Goal: Task Accomplishment & Management: Manage account settings

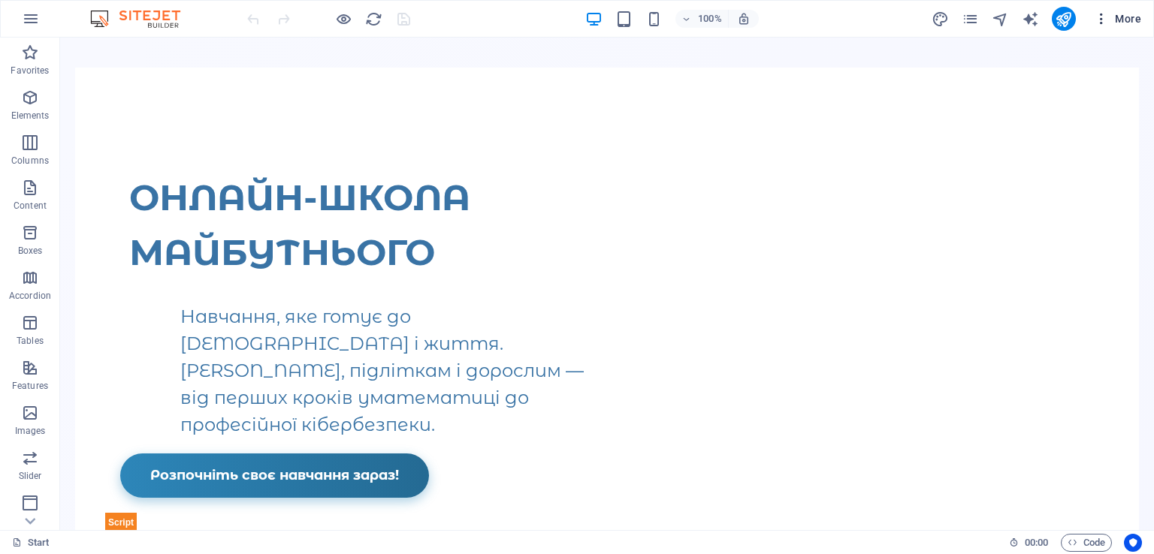
click at [1098, 24] on icon "button" at bounding box center [1100, 18] width 15 height 15
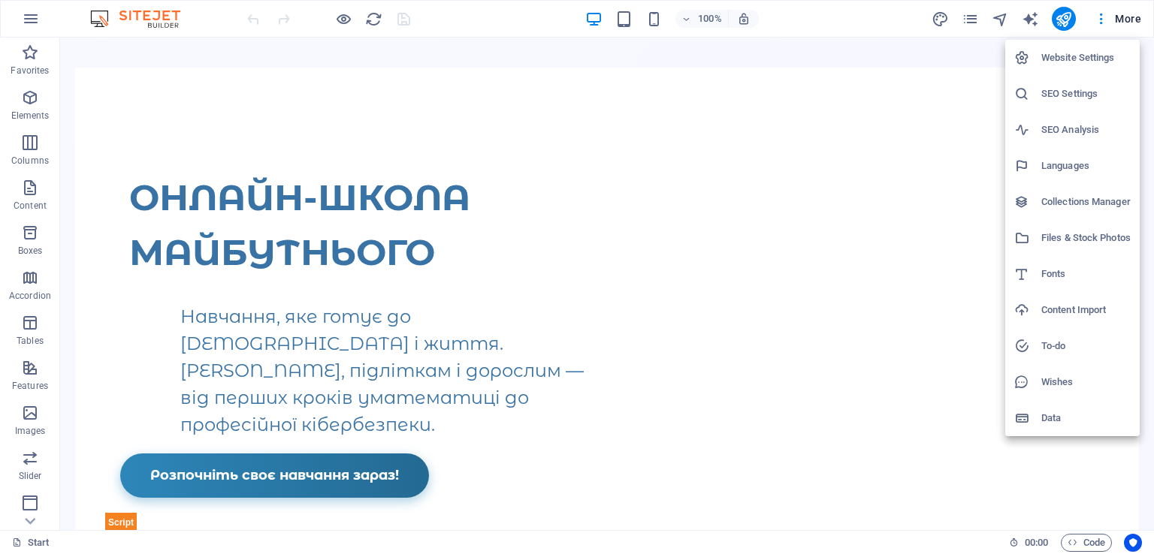
click at [1064, 59] on h6 "Website Settings" at bounding box center [1085, 58] width 89 height 18
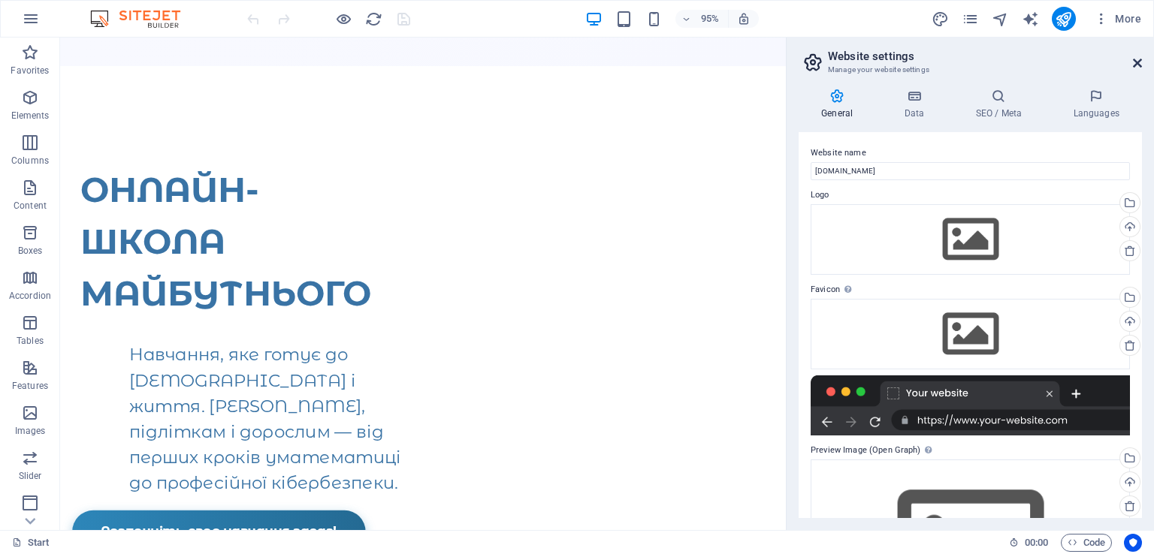
click at [1133, 65] on icon at bounding box center [1137, 63] width 9 height 12
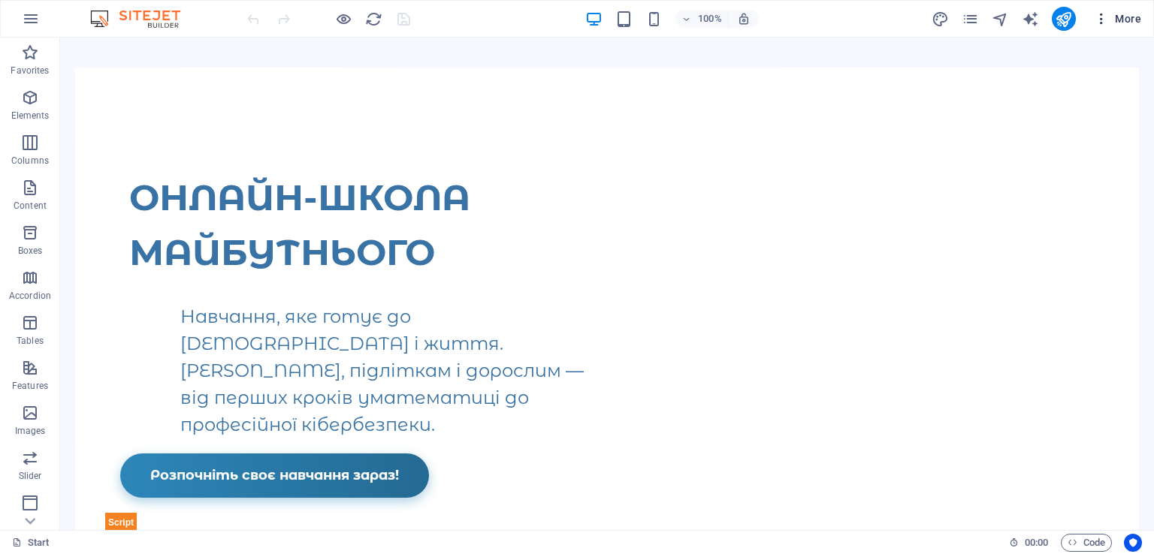
click at [1098, 20] on icon "button" at bounding box center [1100, 18] width 15 height 15
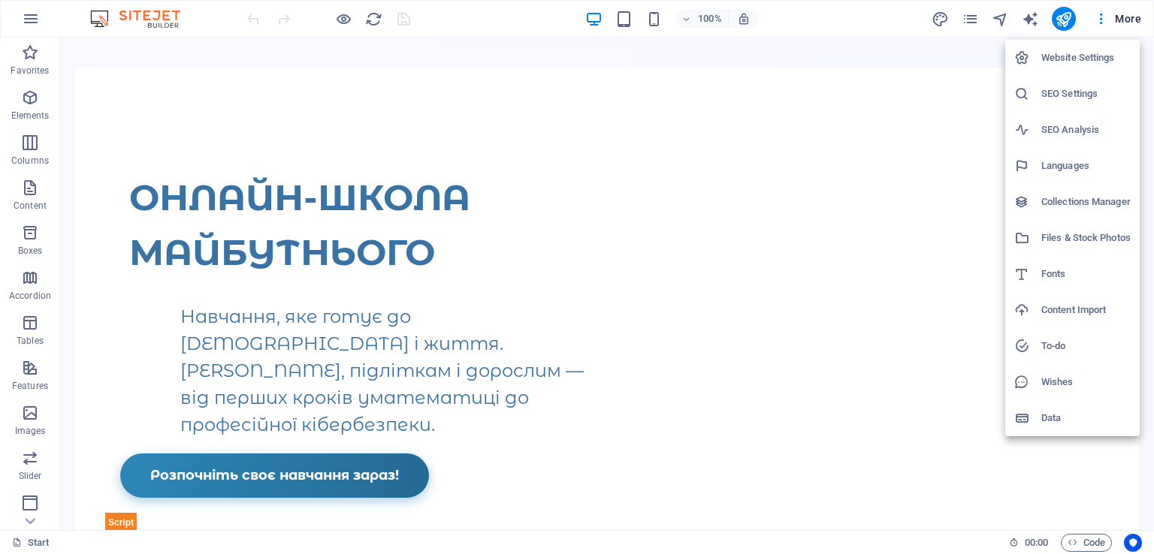
click at [1067, 10] on div at bounding box center [577, 277] width 1154 height 554
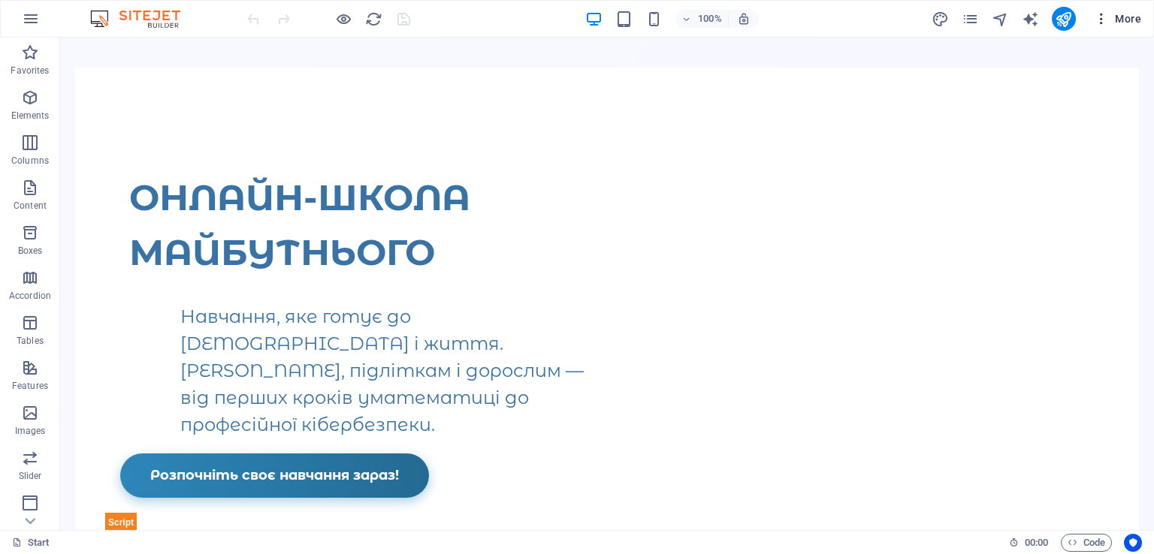
click at [1105, 20] on icon "button" at bounding box center [1100, 18] width 15 height 15
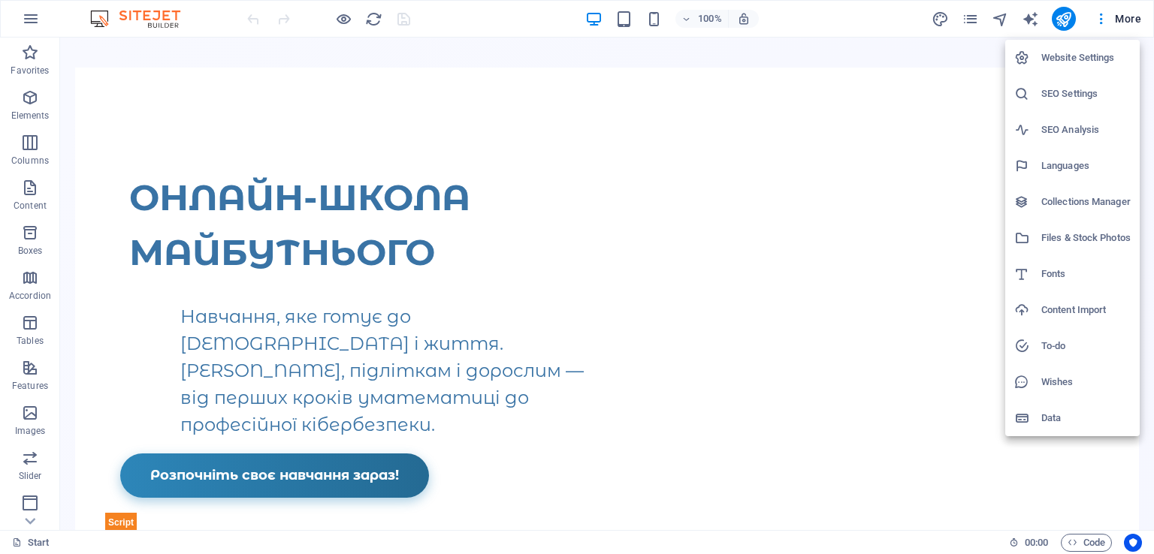
click at [1081, 47] on li "Website Settings" at bounding box center [1072, 58] width 134 height 36
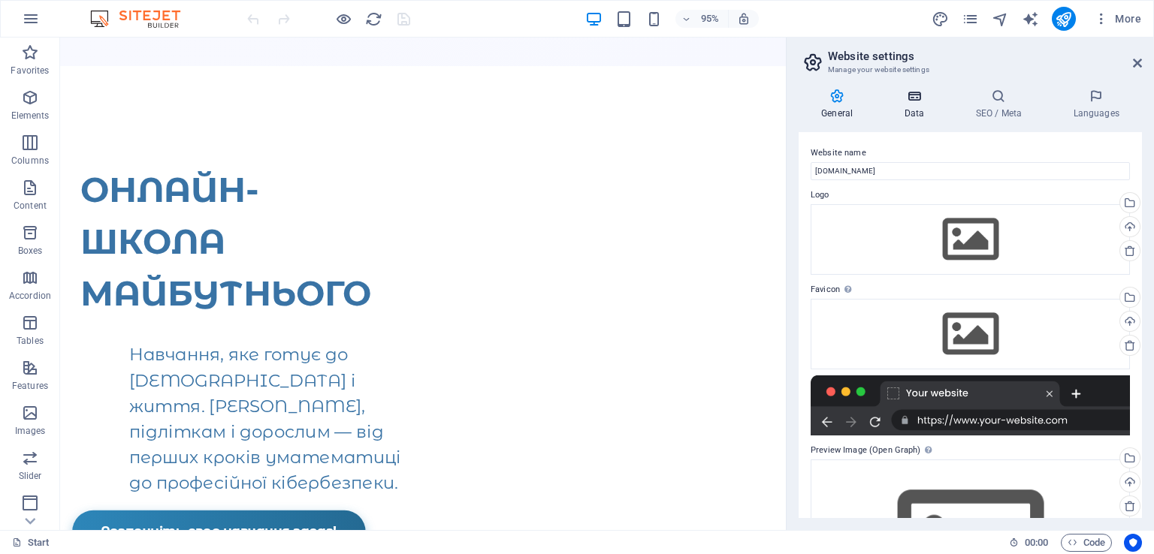
click at [907, 107] on h4 "Data" at bounding box center [916, 105] width 71 height 32
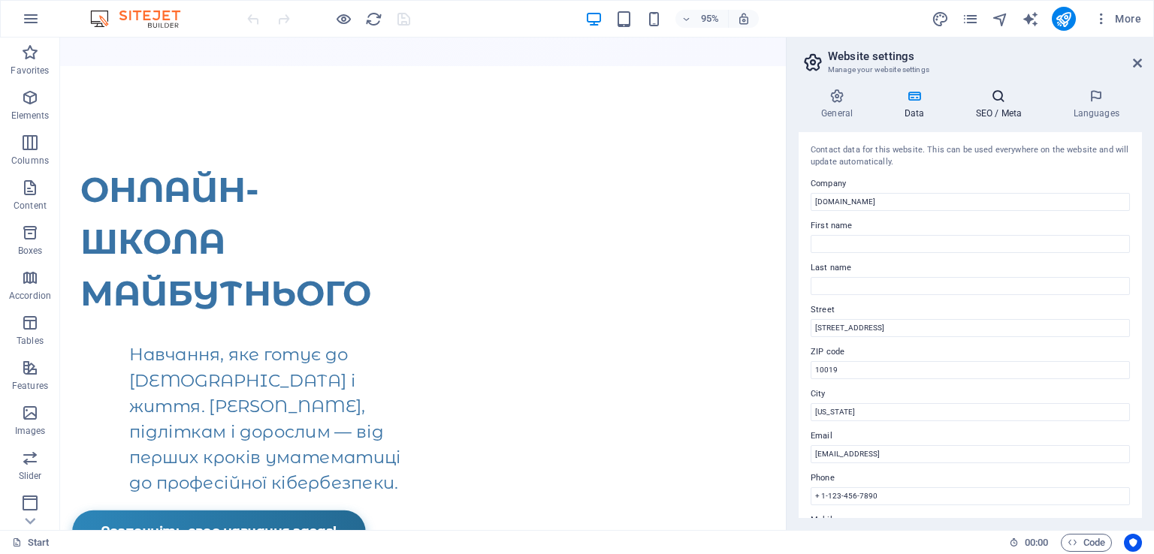
drag, startPoint x: 989, startPoint y: 86, endPoint x: 996, endPoint y: 97, distance: 12.5
click at [996, 97] on div "General Data SEO / Meta Languages Website name [DOMAIN_NAME] Logo Drag files he…" at bounding box center [969, 304] width 367 height 454
click at [996, 97] on icon at bounding box center [998, 96] width 92 height 15
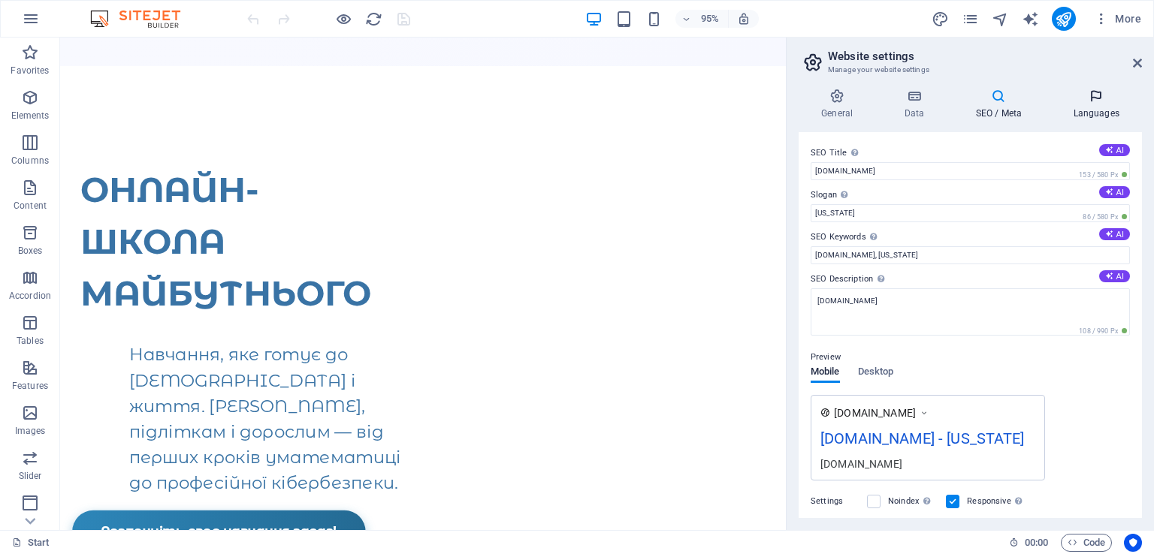
click at [1099, 109] on h4 "Languages" at bounding box center [1096, 105] width 92 height 32
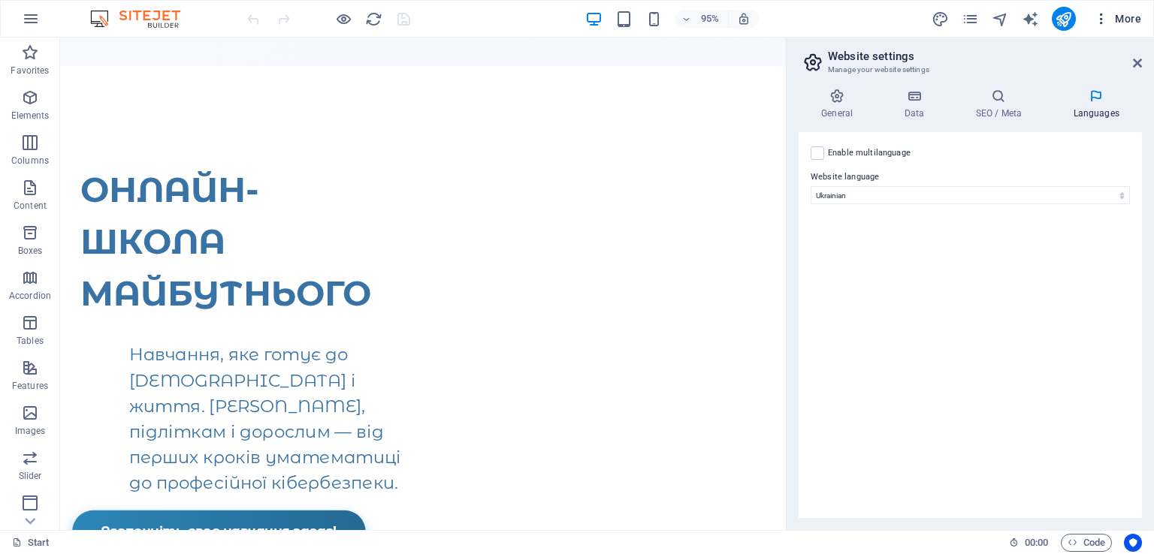
click at [1102, 19] on icon "button" at bounding box center [1100, 18] width 15 height 15
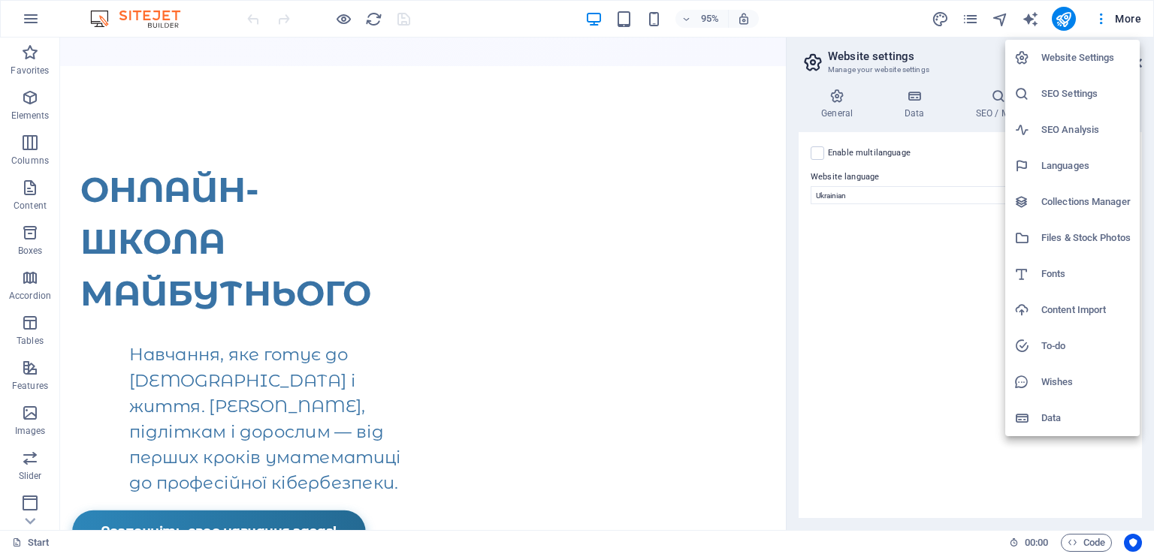
click at [21, 14] on div at bounding box center [577, 277] width 1154 height 554
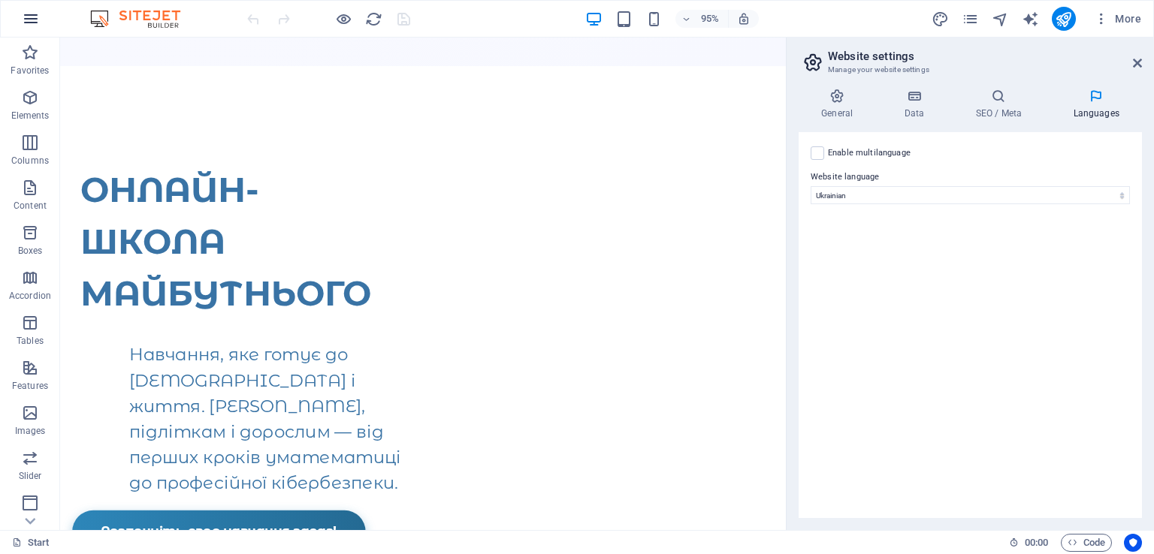
click at [33, 15] on icon "button" at bounding box center [31, 19] width 18 height 18
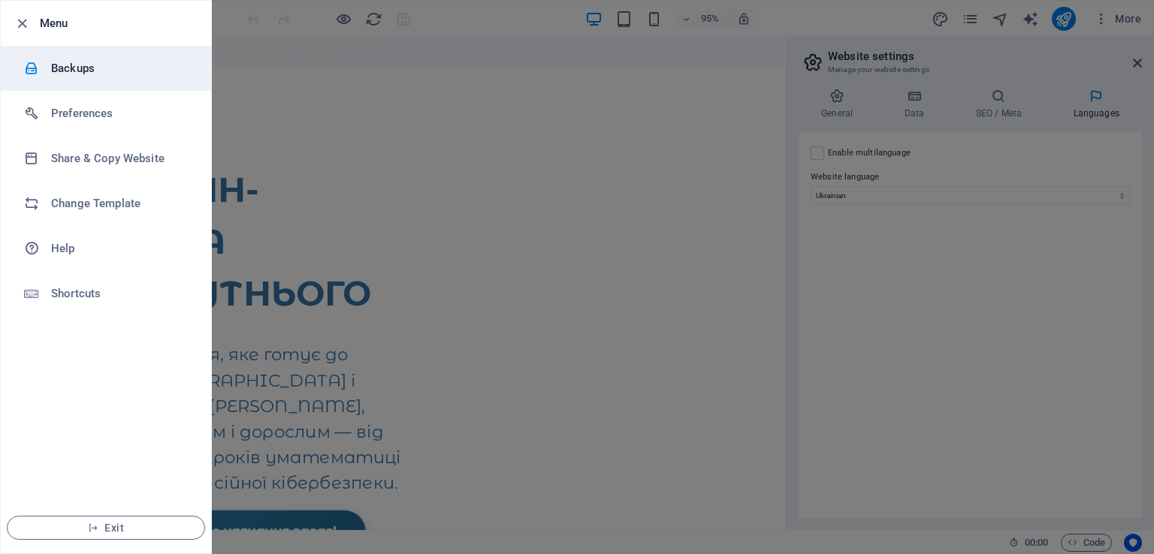
click at [152, 80] on li "Backups" at bounding box center [106, 68] width 210 height 45
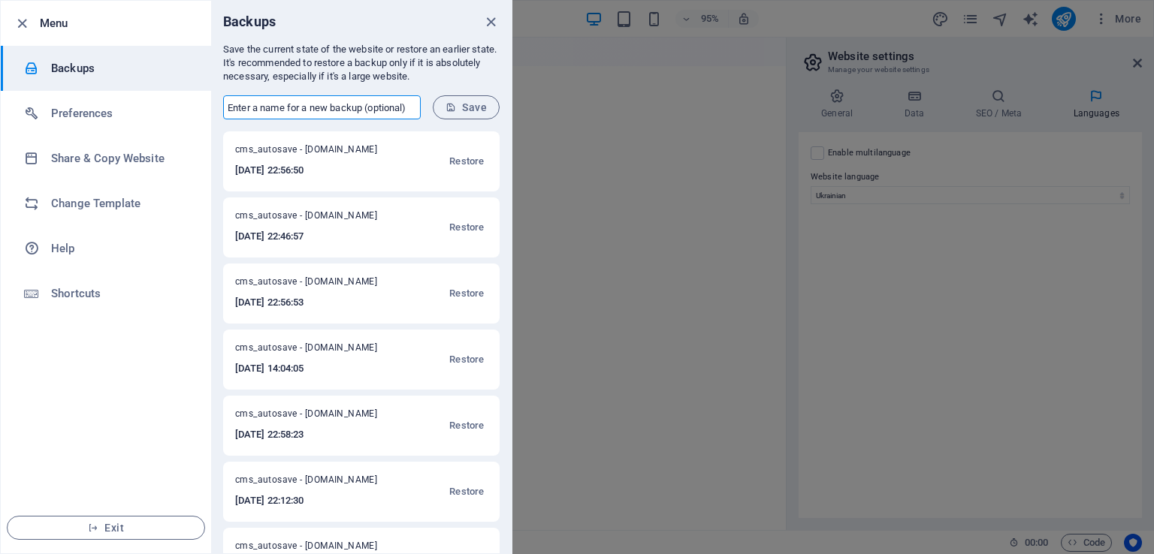
click at [274, 109] on input "text" at bounding box center [322, 107] width 198 height 24
type input "Roman"
click at [363, 82] on p "Save the current state of the website or restore an earlier state. It's recomme…" at bounding box center [361, 63] width 276 height 41
drag, startPoint x: 460, startPoint y: 121, endPoint x: 468, endPoint y: 106, distance: 17.1
click at [468, 106] on form "Roman ​ Save" at bounding box center [361, 107] width 300 height 48
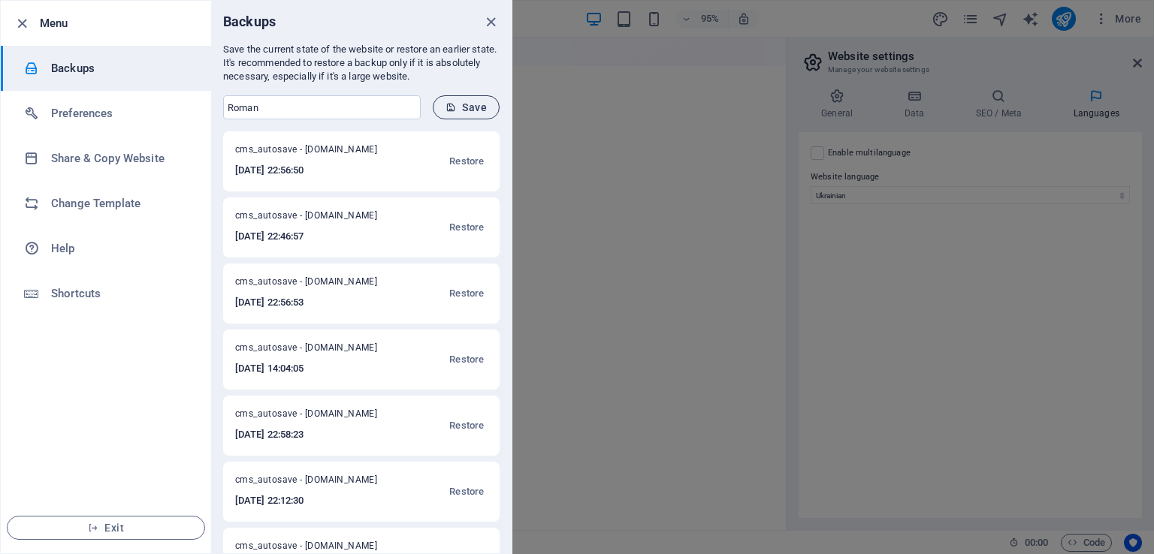
click at [468, 106] on span "Save" at bounding box center [465, 107] width 41 height 12
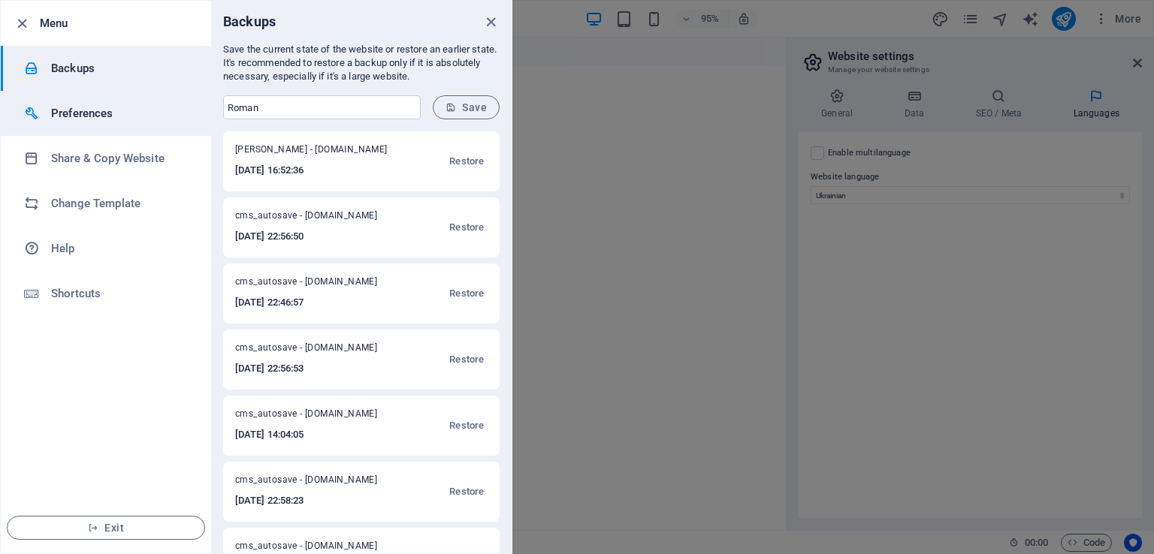
click at [120, 126] on li "Preferences" at bounding box center [106, 113] width 210 height 45
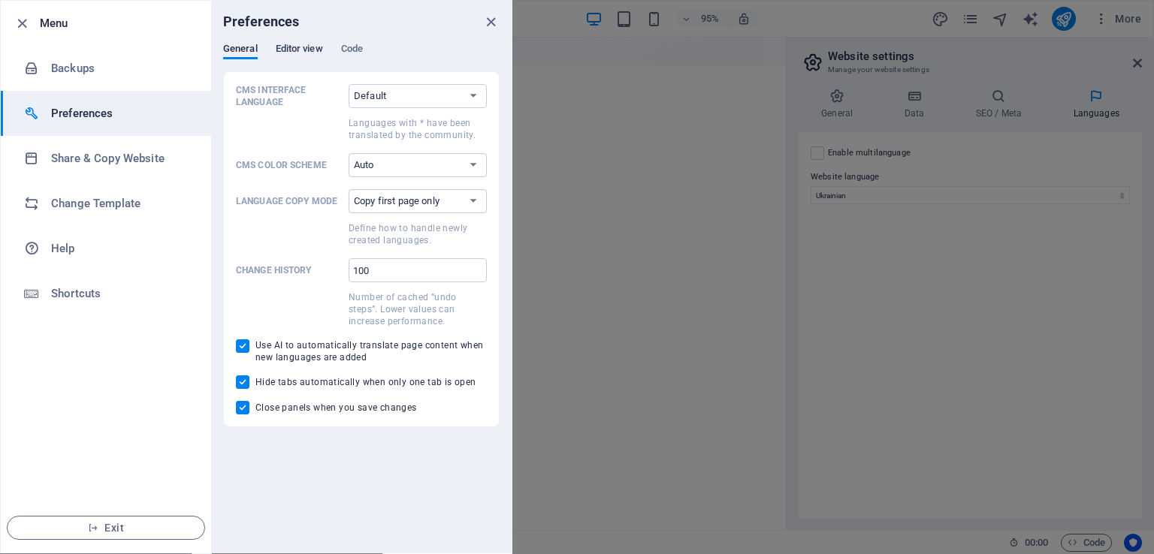
click at [294, 53] on span "Editor view" at bounding box center [299, 50] width 47 height 21
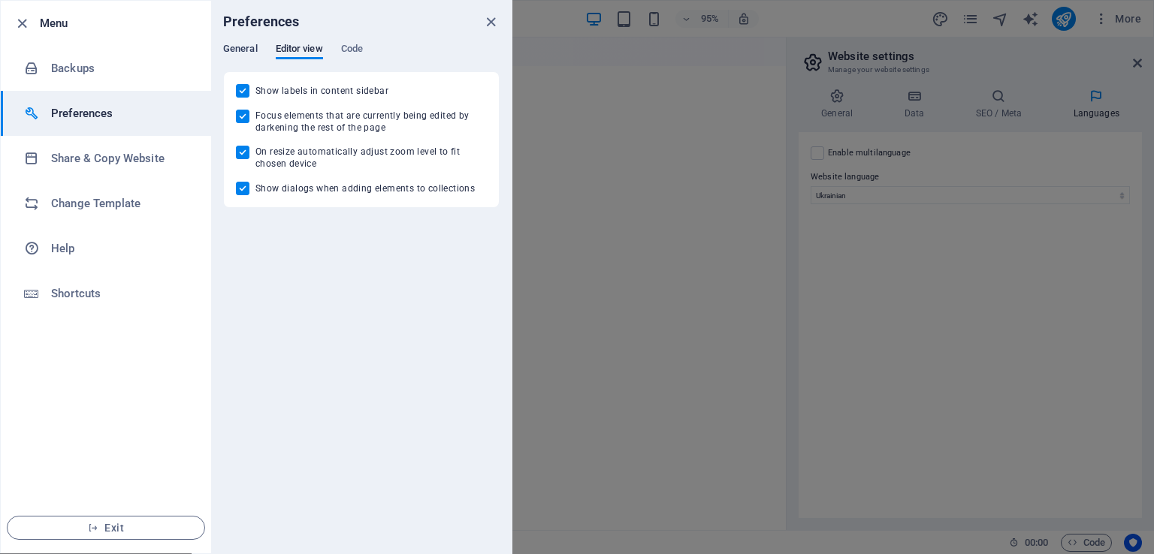
click at [250, 45] on span "General" at bounding box center [240, 50] width 35 height 21
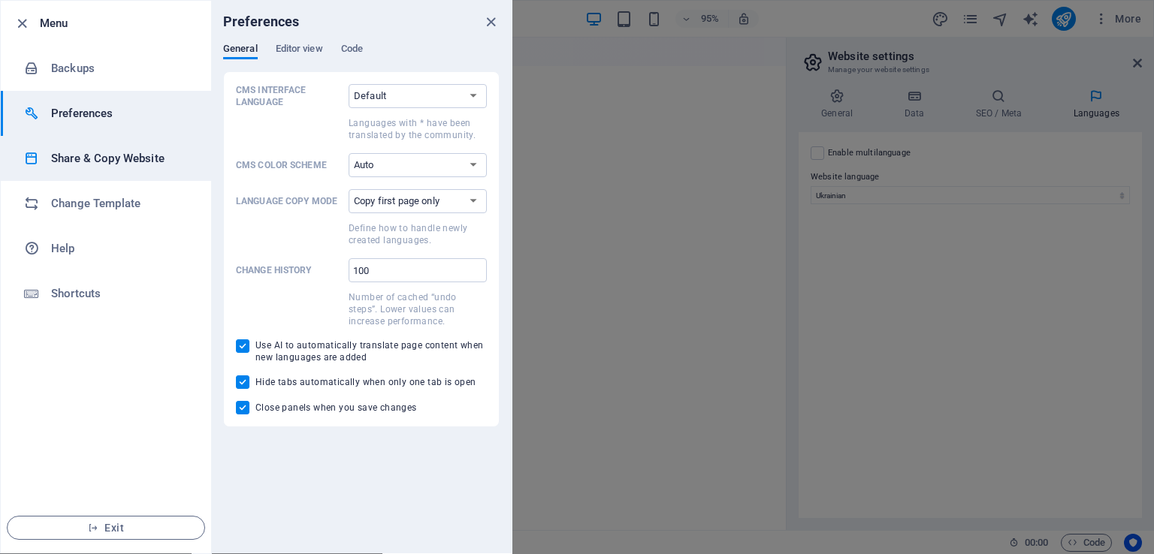
click at [138, 171] on li "Share & Copy Website" at bounding box center [106, 158] width 210 height 45
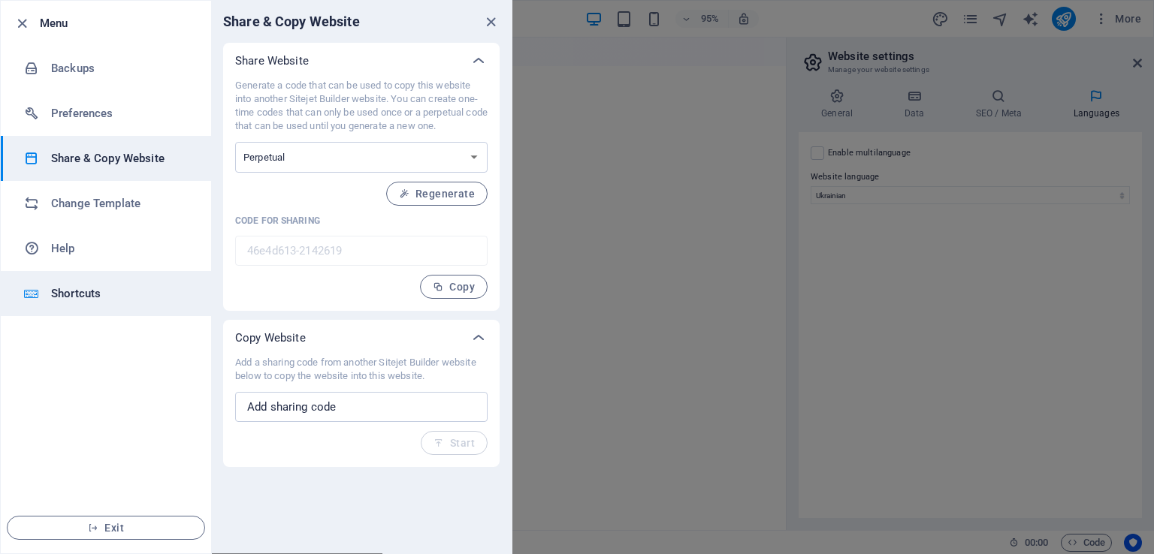
click at [158, 285] on h6 "Shortcuts" at bounding box center [120, 294] width 139 height 18
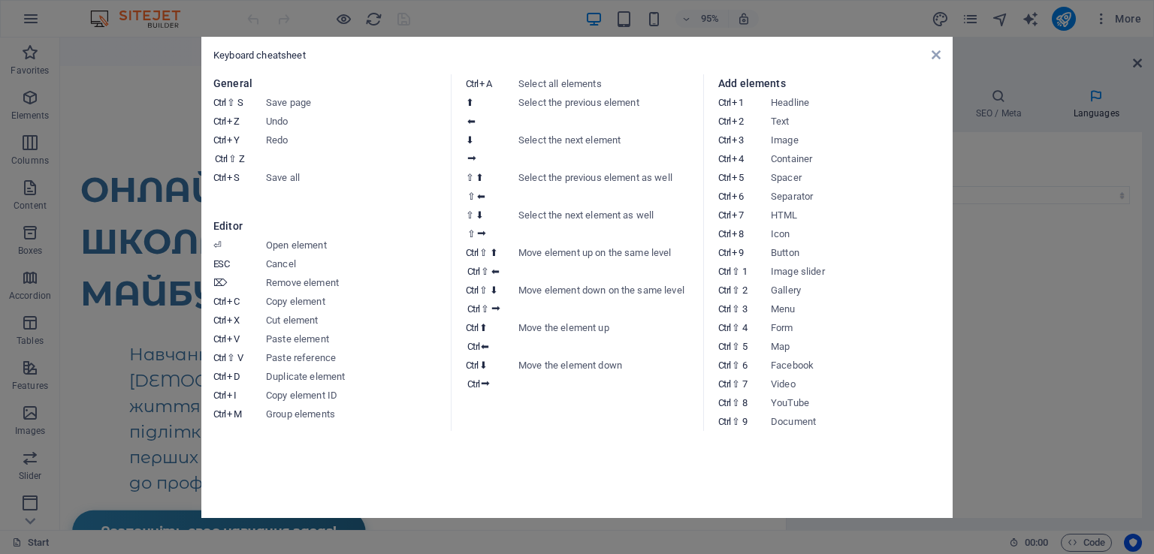
click at [930, 55] on div "Keyboard cheatsheet" at bounding box center [576, 56] width 727 height 14
click at [934, 55] on icon at bounding box center [935, 55] width 9 height 12
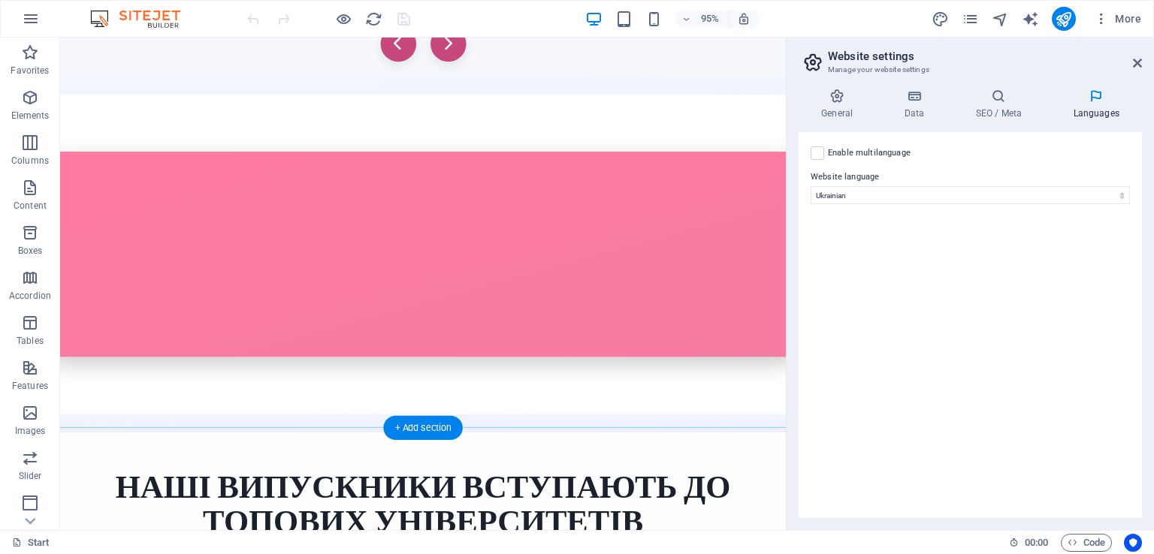
scroll to position [3518, 0]
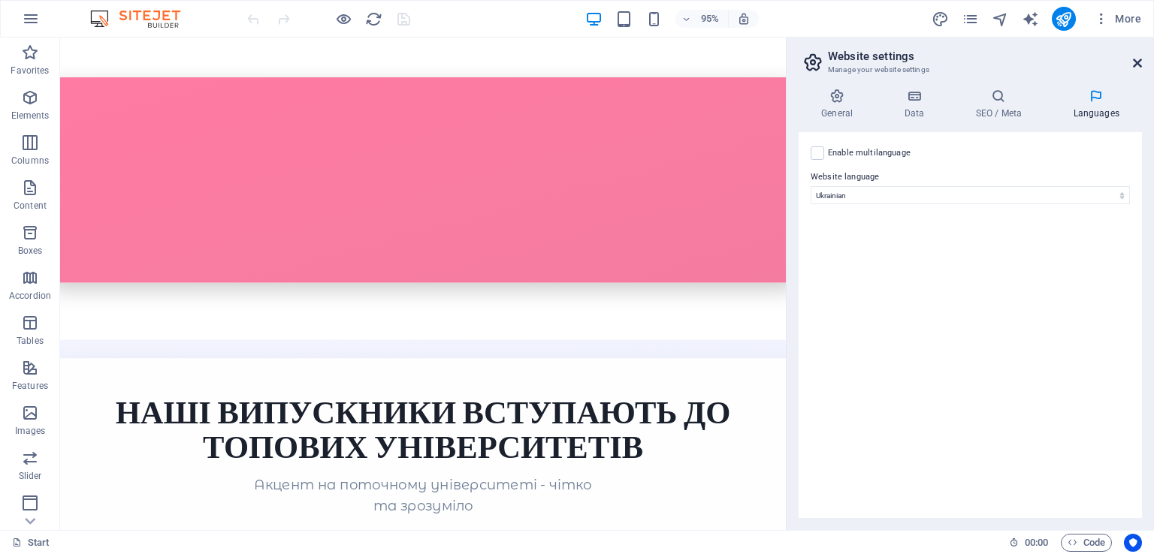
click at [1136, 65] on icon at bounding box center [1137, 63] width 9 height 12
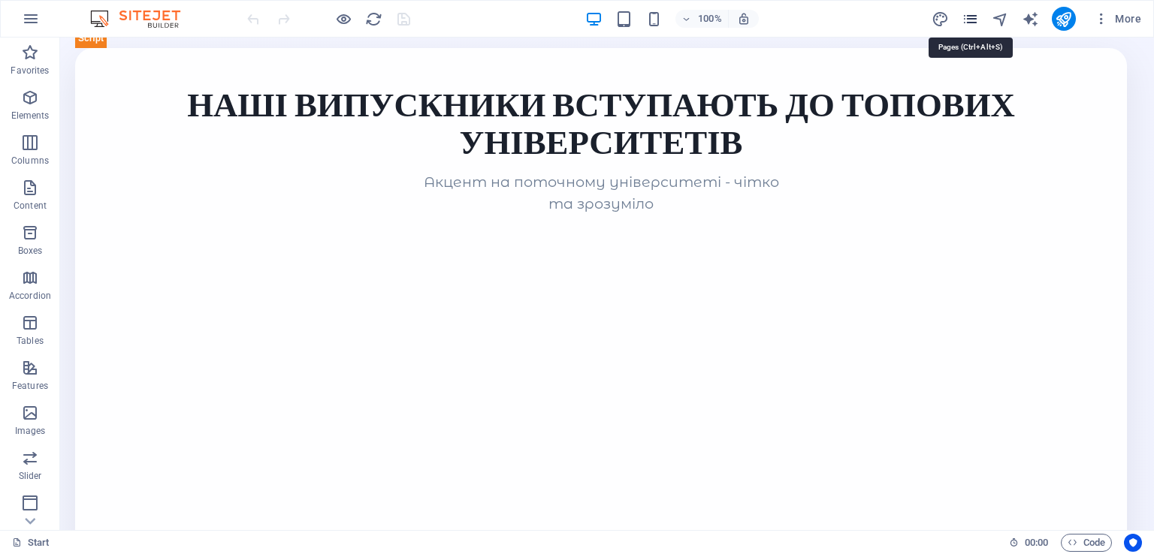
click at [967, 19] on icon "pages" at bounding box center [969, 19] width 17 height 17
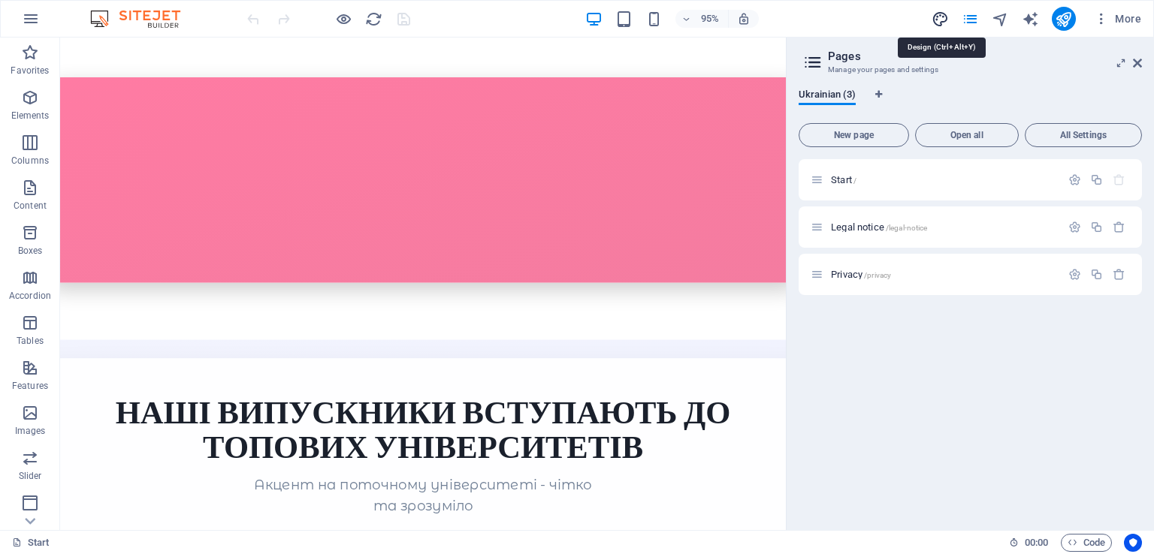
click at [939, 23] on icon "design" at bounding box center [939, 19] width 17 height 17
select select "px"
select select "300"
select select "px"
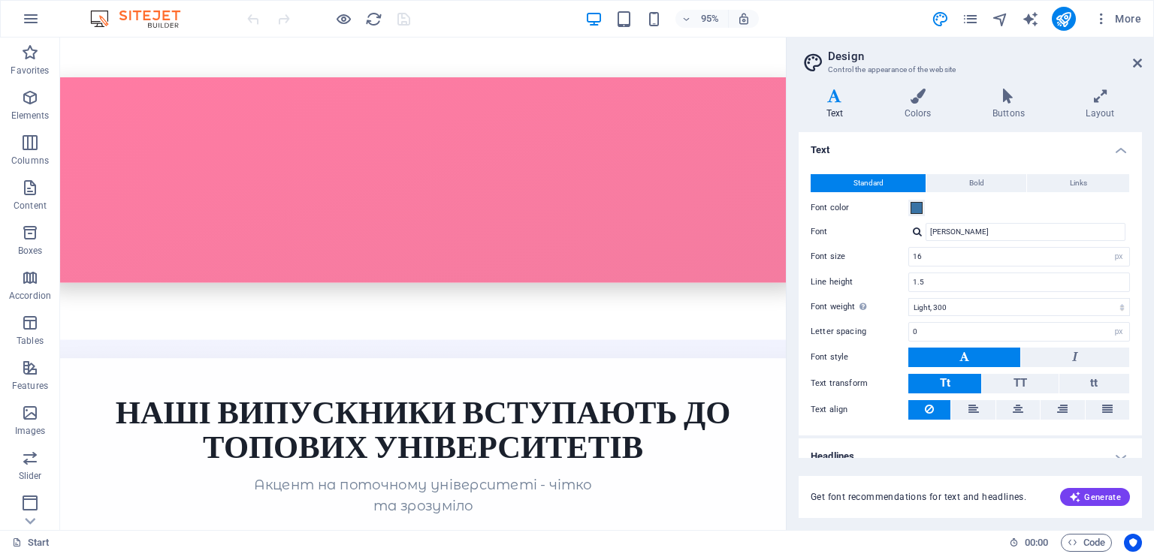
click at [1139, 55] on h2 "Design" at bounding box center [985, 57] width 314 height 14
click at [1137, 64] on icon at bounding box center [1137, 63] width 9 height 12
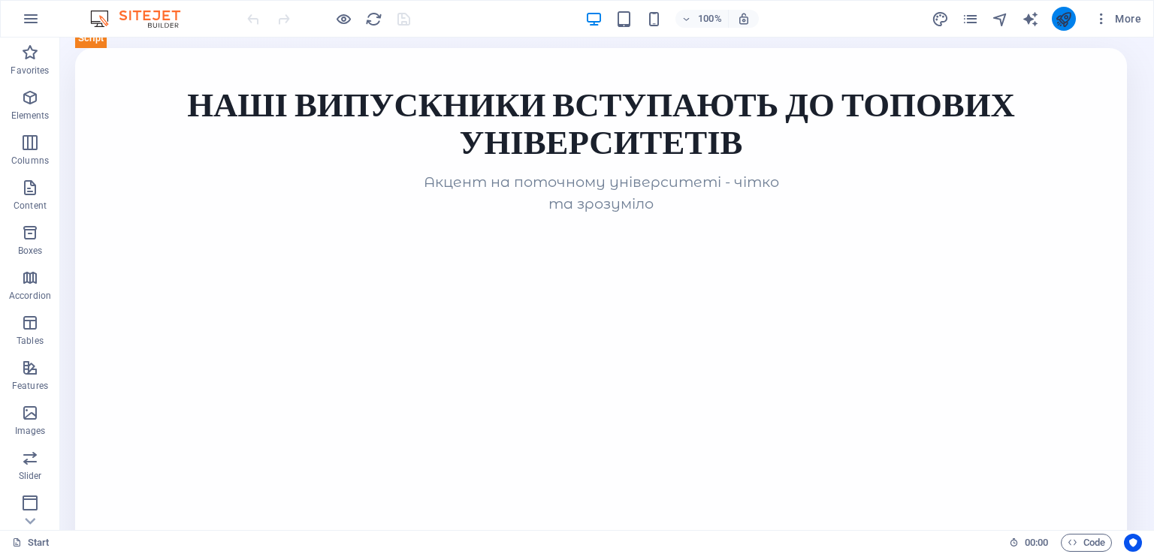
click at [1073, 16] on button "publish" at bounding box center [1063, 19] width 24 height 24
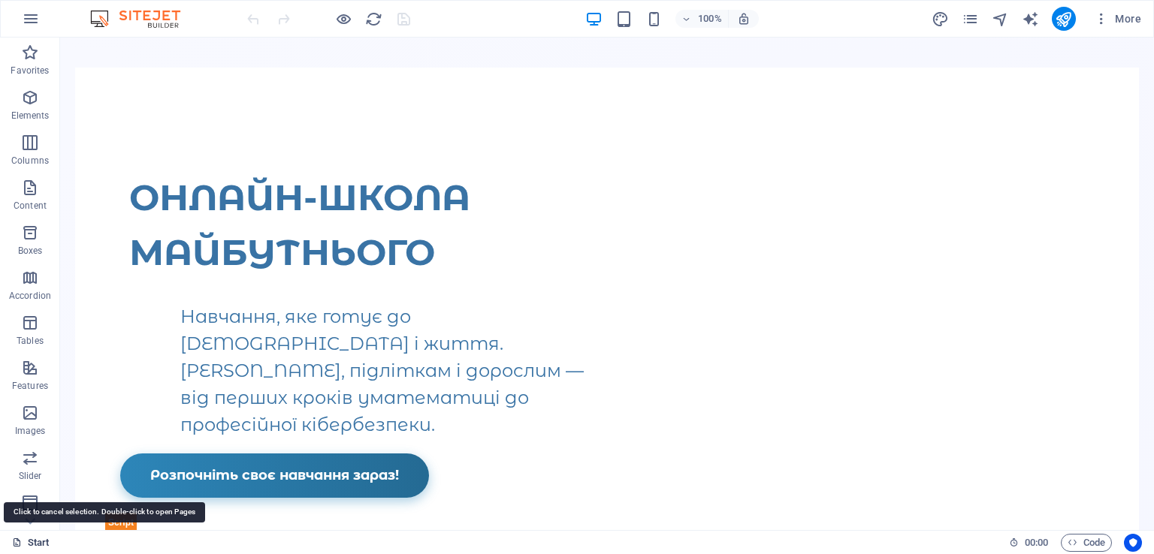
click at [26, 544] on link "Start" at bounding box center [31, 543] width 38 height 18
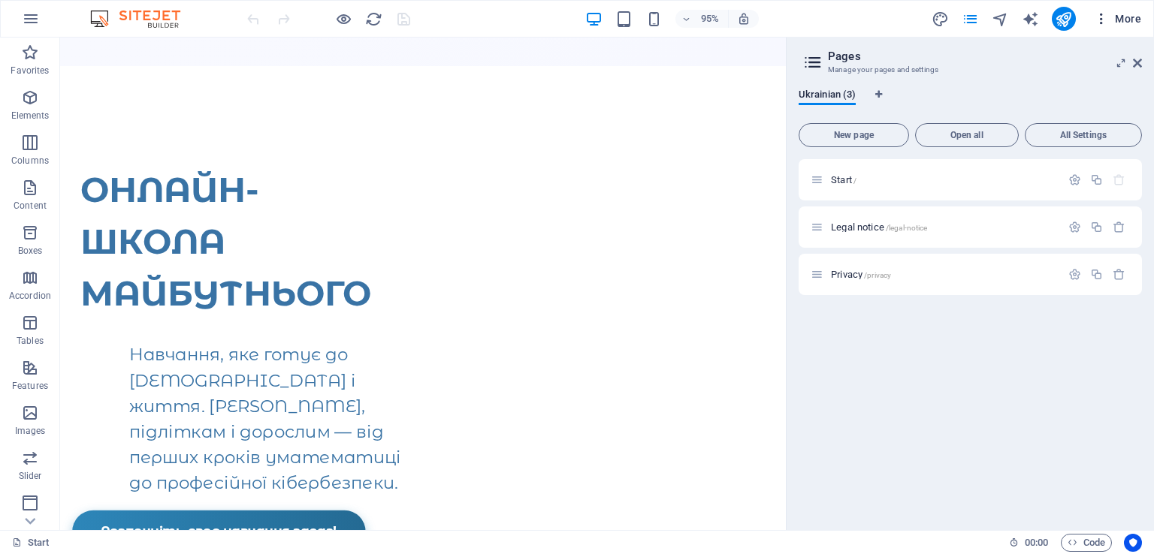
click at [1120, 22] on span "More" at bounding box center [1116, 18] width 47 height 15
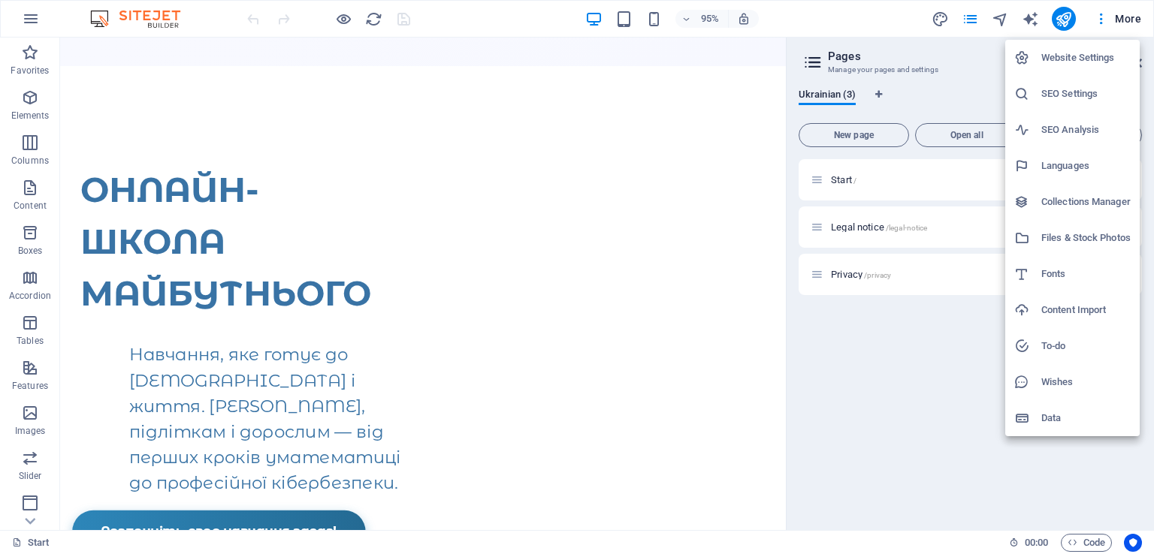
click at [1111, 58] on h6 "Website Settings" at bounding box center [1085, 58] width 89 height 18
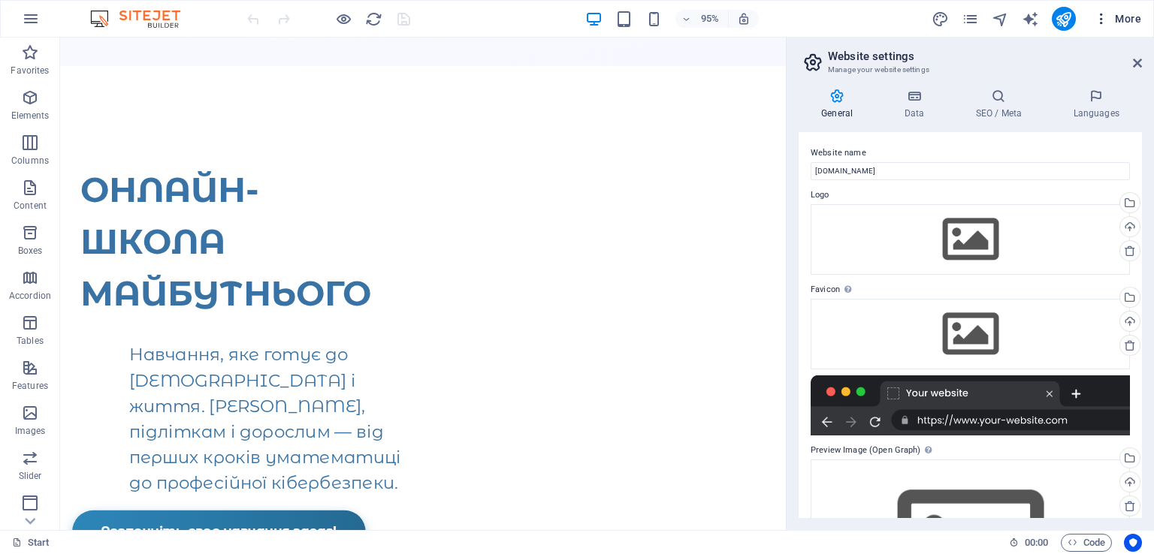
click at [1096, 15] on icon "button" at bounding box center [1100, 18] width 15 height 15
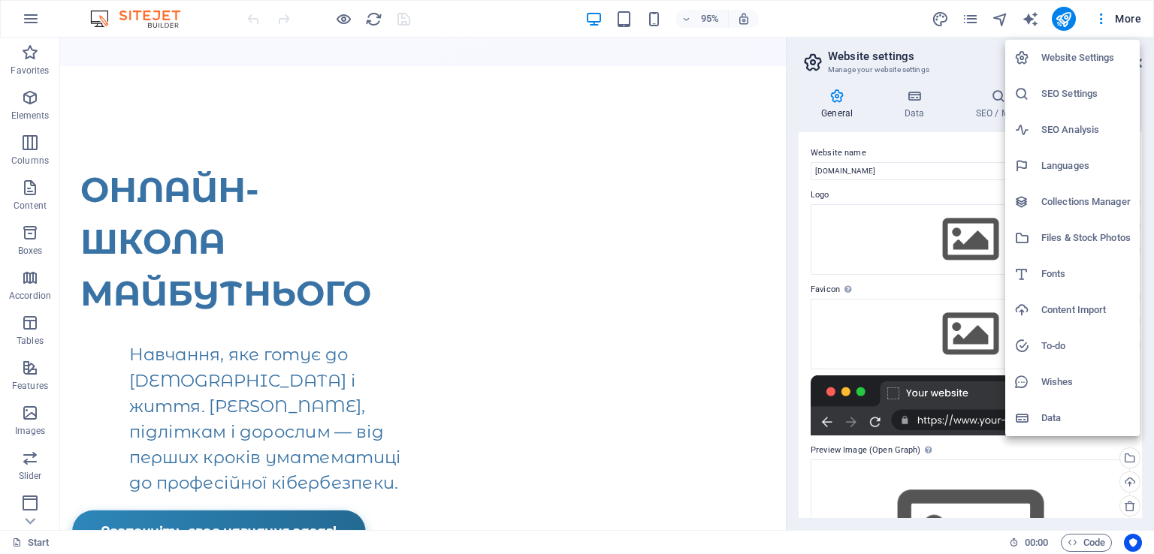
click at [1085, 347] on h6 "To-do" at bounding box center [1085, 346] width 89 height 18
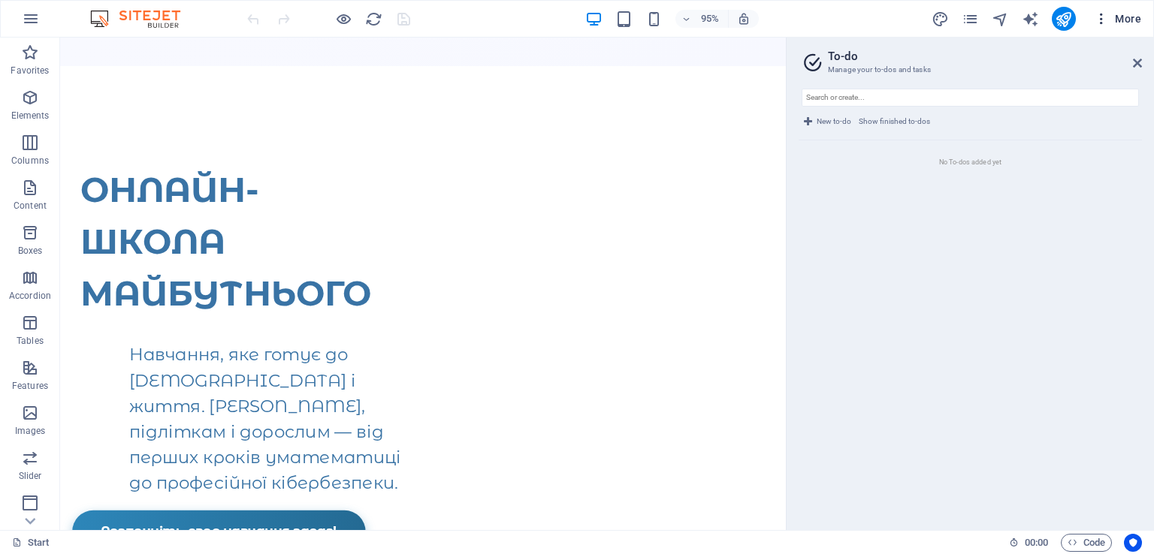
click at [1100, 20] on icon "button" at bounding box center [1100, 18] width 15 height 15
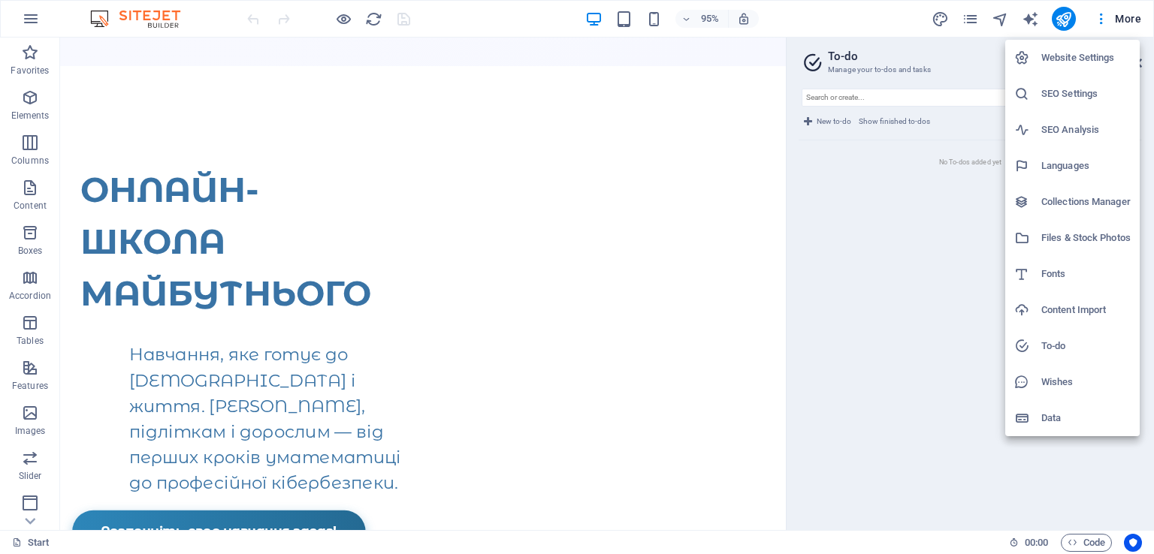
click at [1094, 208] on h6 "Collections Manager" at bounding box center [1085, 202] width 89 height 18
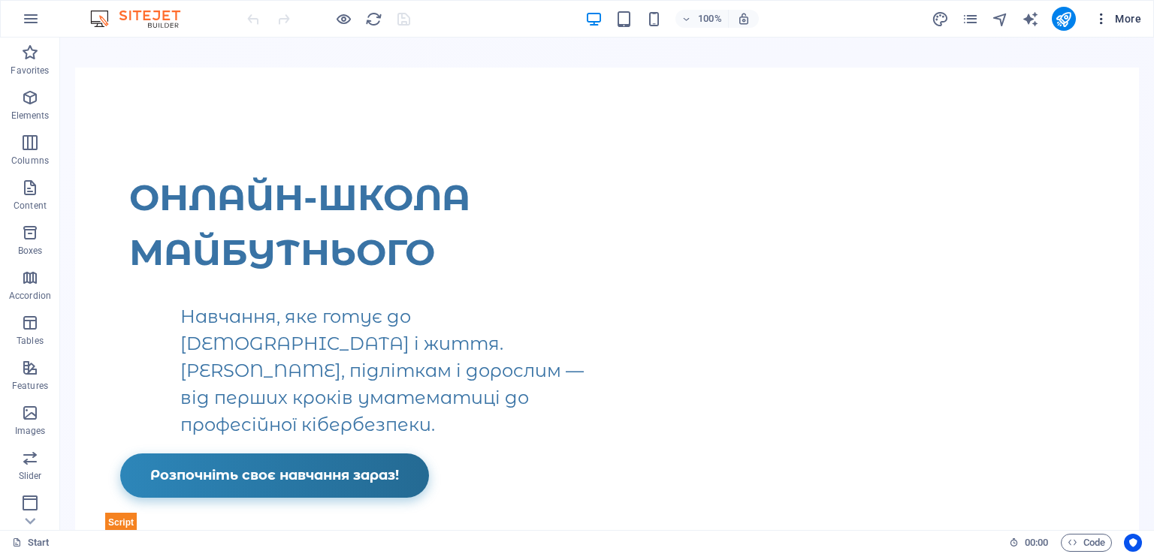
click at [1102, 21] on icon "button" at bounding box center [1100, 18] width 15 height 15
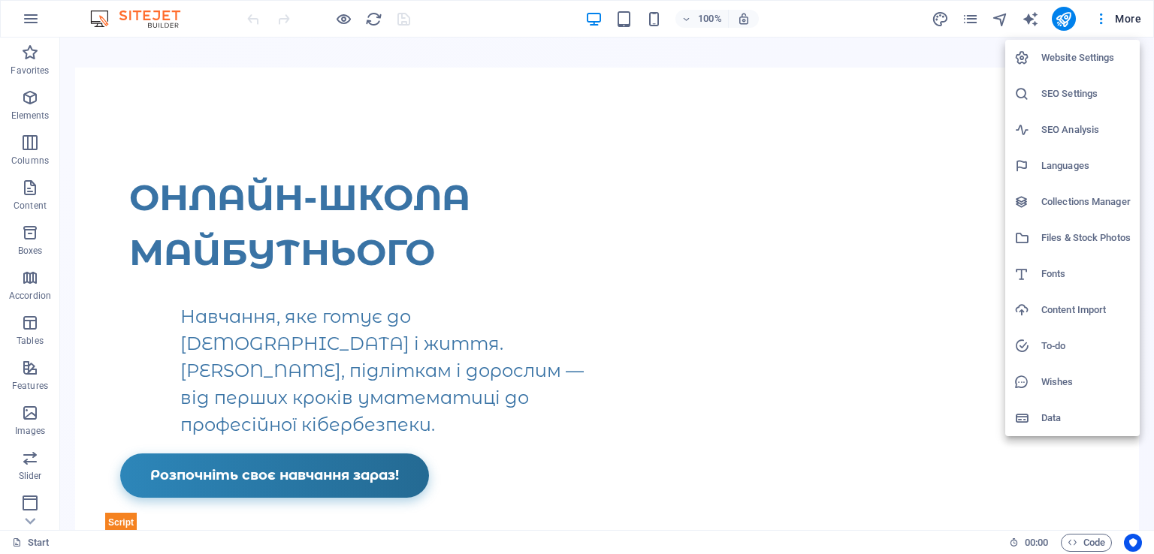
click at [1112, 98] on h6 "SEO Settings" at bounding box center [1085, 94] width 89 height 18
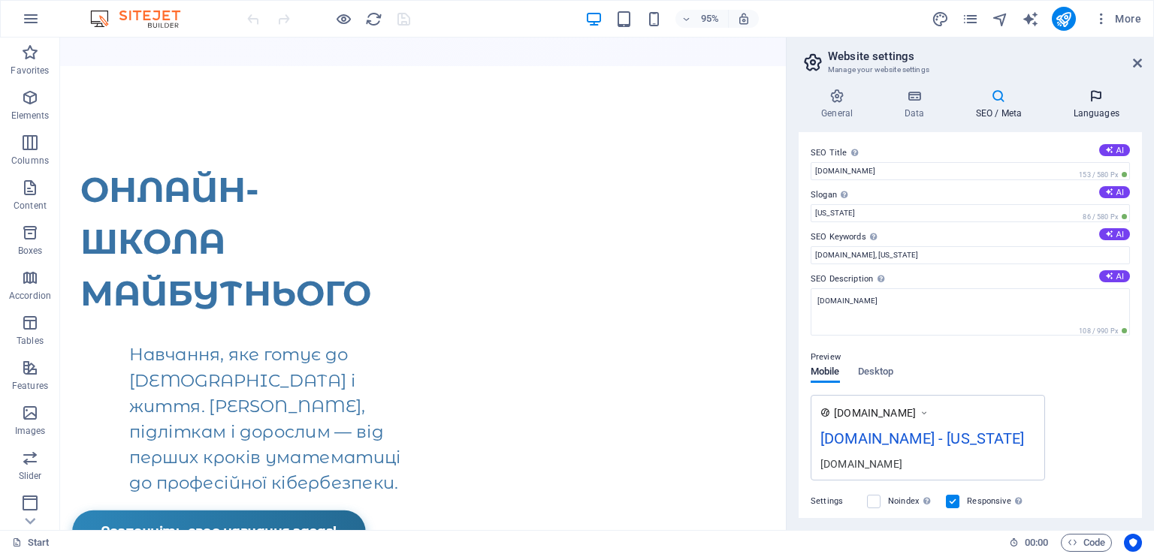
click at [1090, 95] on icon at bounding box center [1096, 96] width 92 height 15
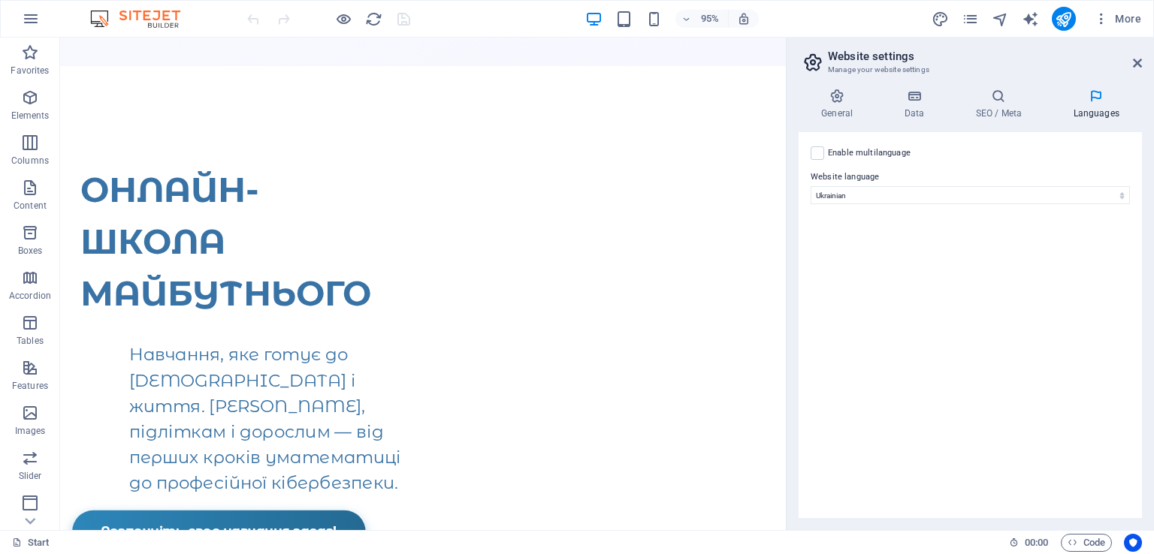
click at [1130, 59] on h2 "Website settings" at bounding box center [985, 57] width 314 height 14
click at [1133, 59] on icon at bounding box center [1137, 63] width 9 height 12
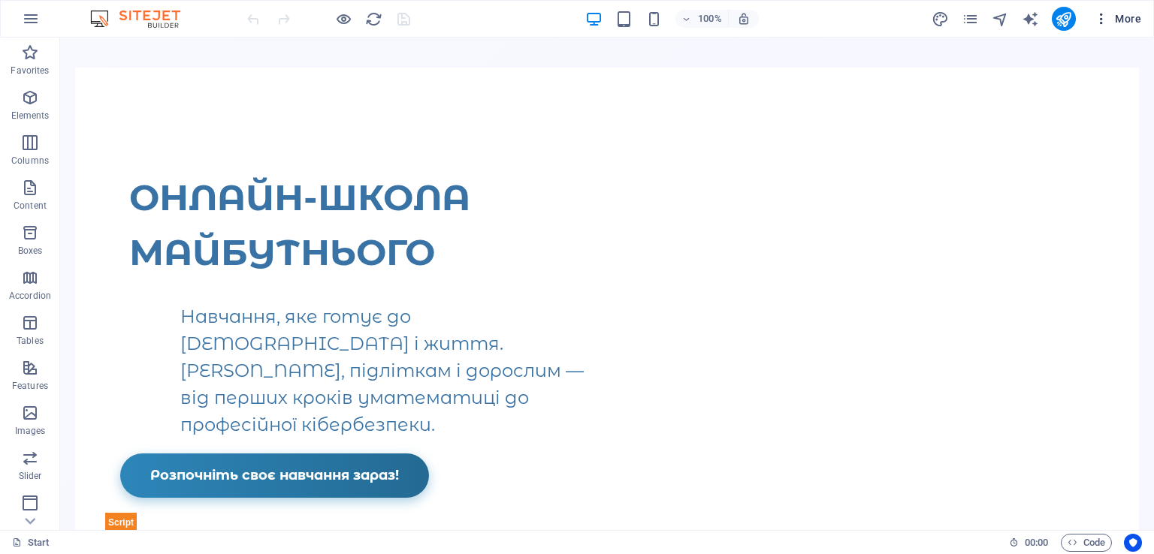
click at [1112, 24] on span "More" at bounding box center [1116, 18] width 47 height 15
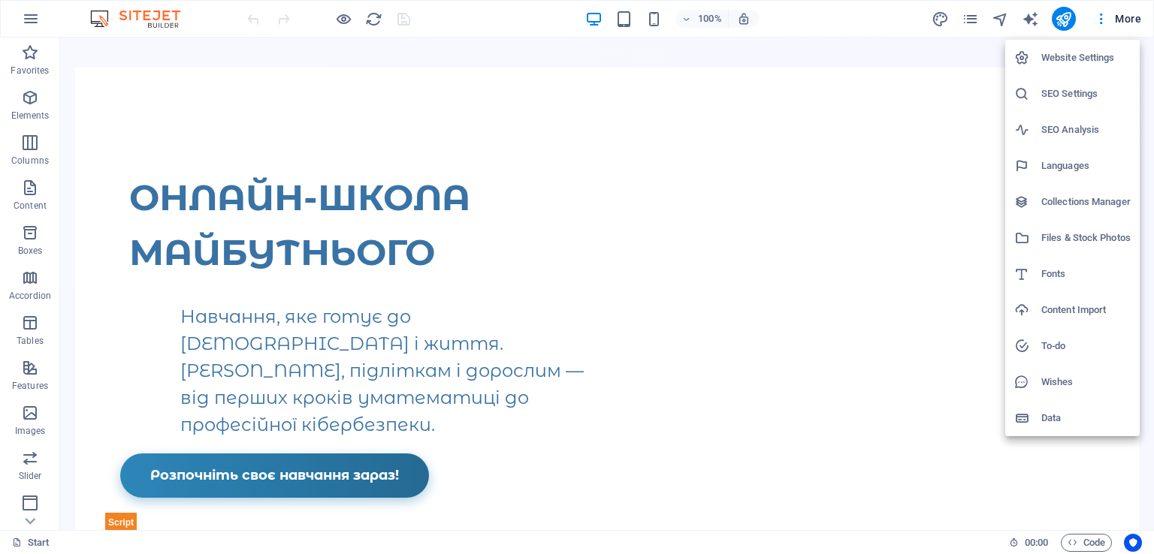
click at [33, 16] on div at bounding box center [577, 277] width 1154 height 554
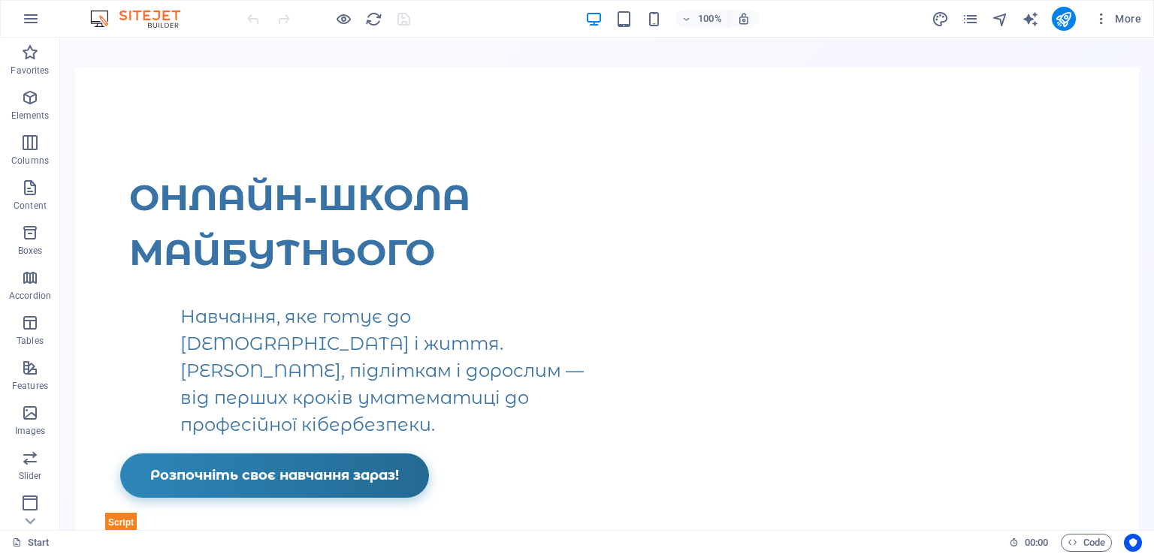
click at [33, 16] on icon "button" at bounding box center [31, 19] width 18 height 18
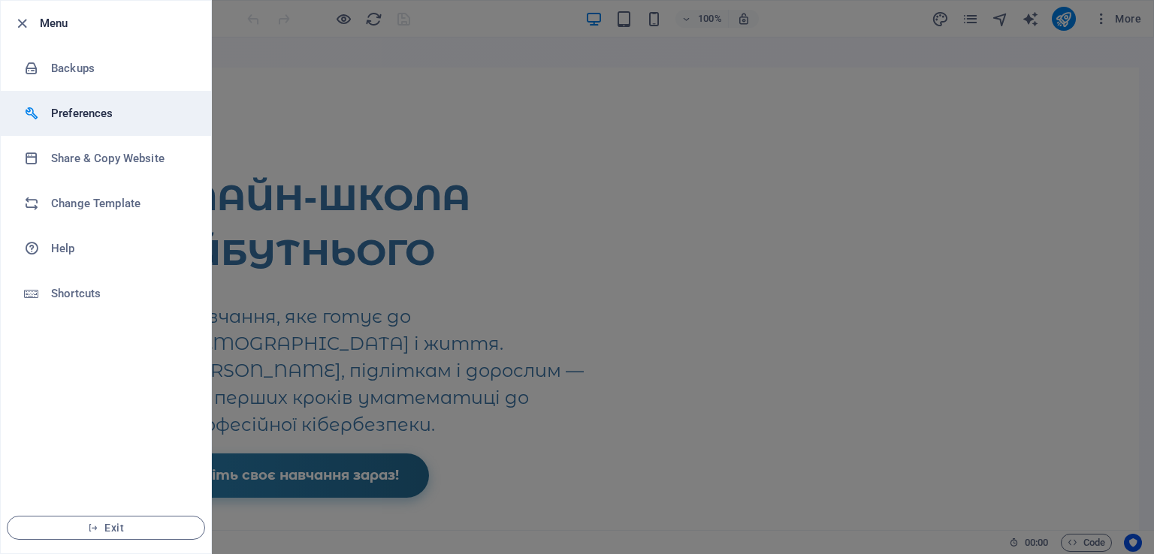
click at [59, 113] on h6 "Preferences" at bounding box center [120, 113] width 139 height 18
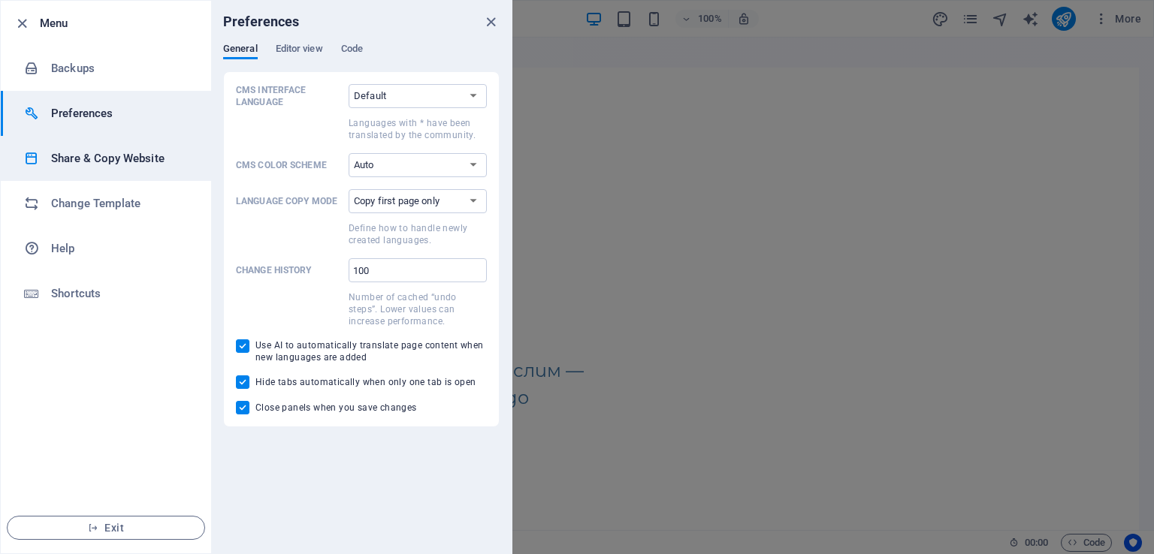
click at [130, 167] on h6 "Share & Copy Website" at bounding box center [120, 158] width 139 height 18
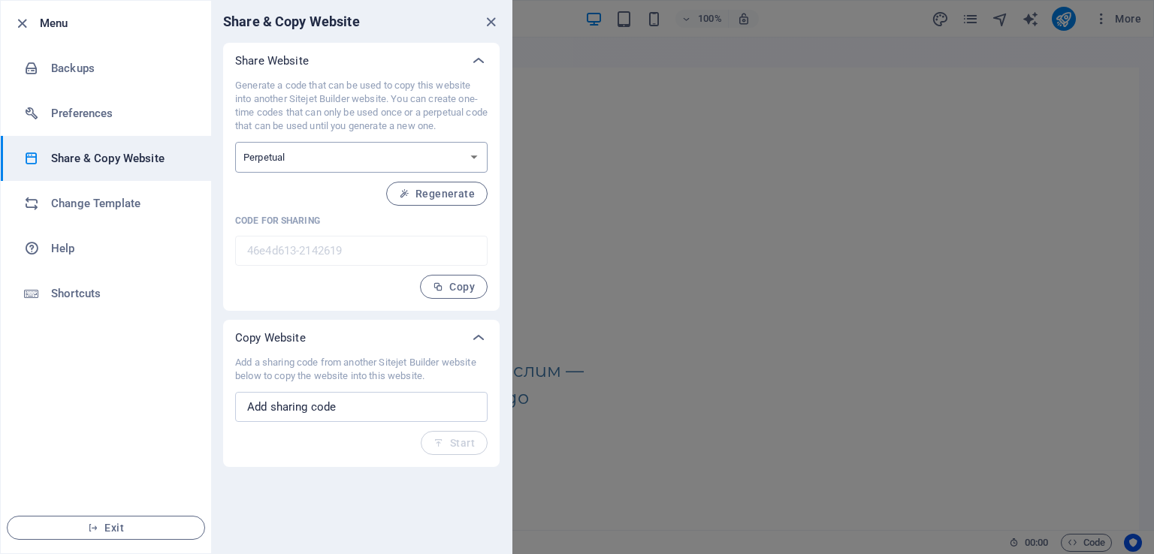
click at [387, 157] on select "One-time Perpetual" at bounding box center [361, 157] width 252 height 31
click at [393, 415] on input "text" at bounding box center [361, 407] width 252 height 30
click at [465, 164] on select "One-time Perpetual" at bounding box center [361, 157] width 252 height 31
select select "onetime"
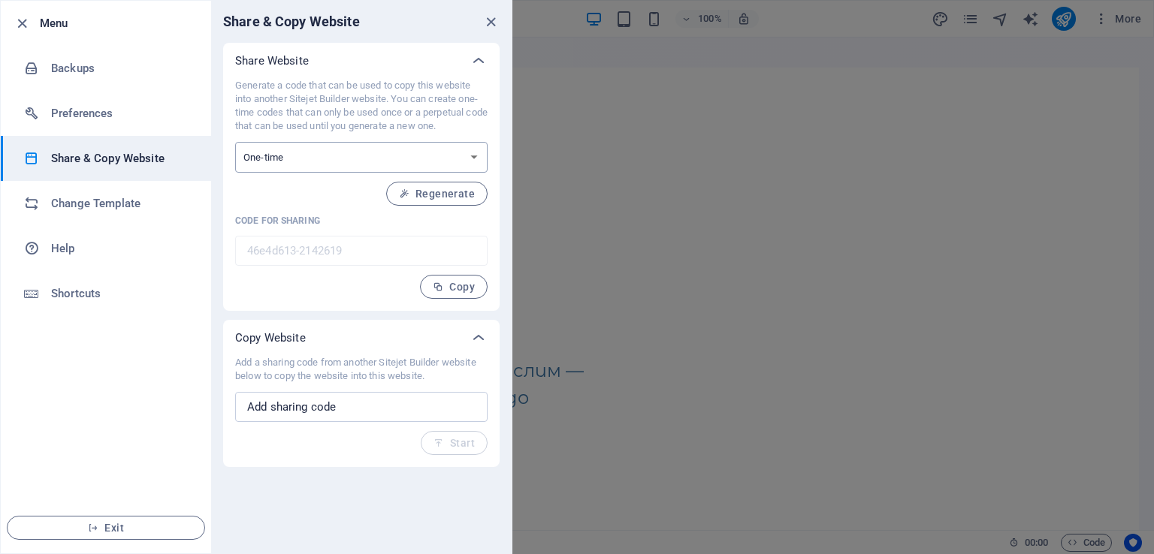
click at [235, 142] on select "One-time Perpetual" at bounding box center [361, 157] width 252 height 31
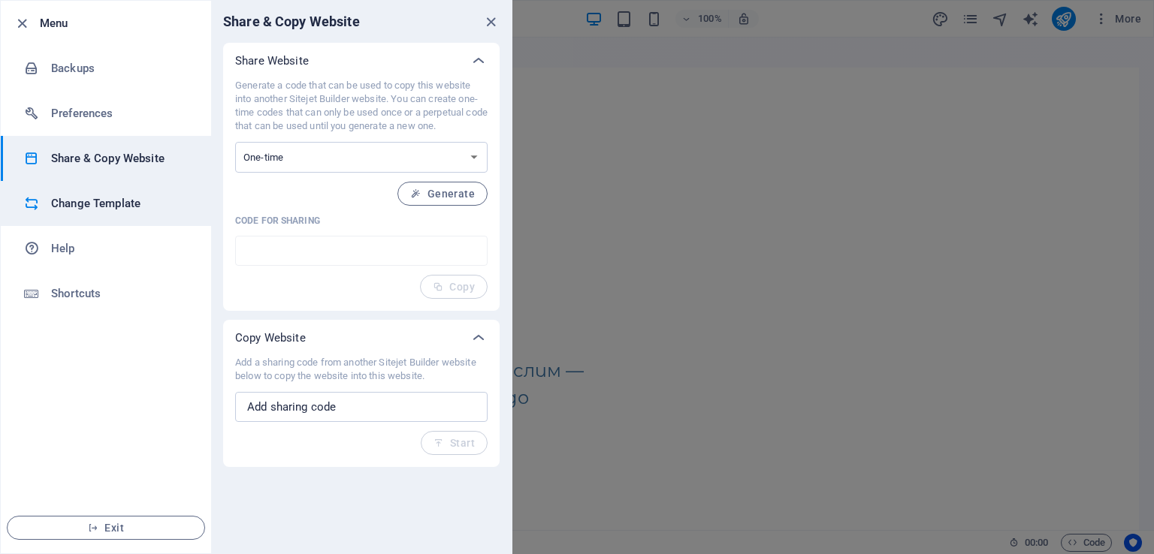
click at [149, 209] on h6 "Change Template" at bounding box center [120, 204] width 139 height 18
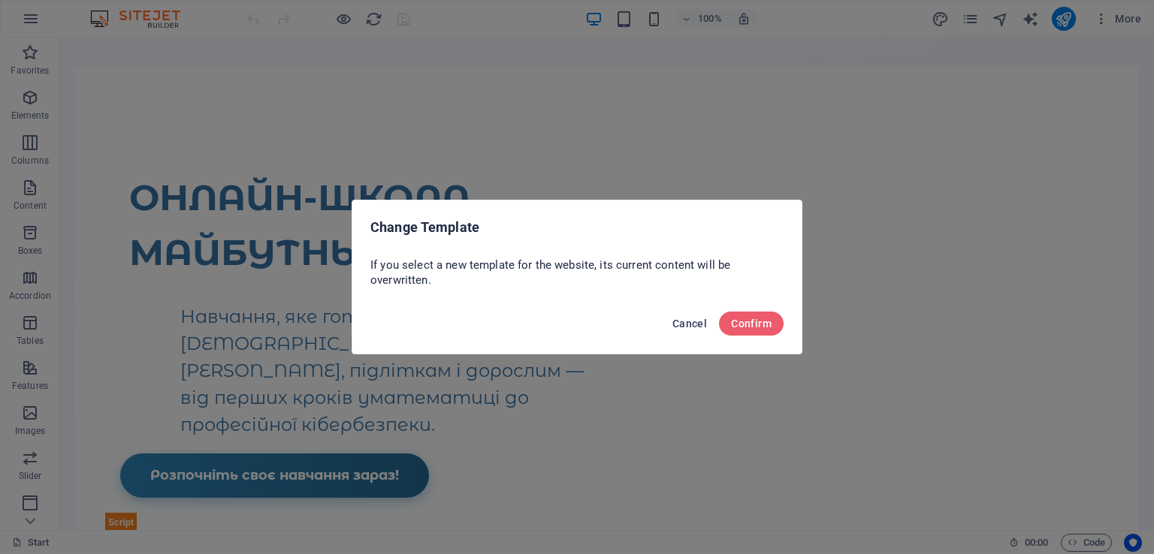
click at [695, 321] on span "Cancel" at bounding box center [689, 324] width 35 height 12
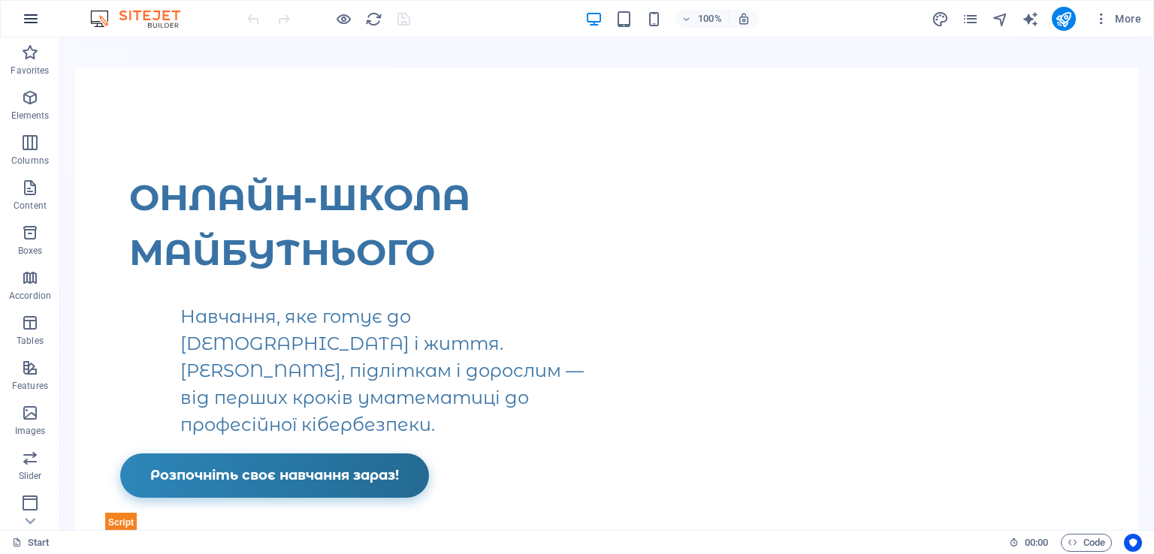
click at [22, 15] on icon "button" at bounding box center [31, 19] width 18 height 18
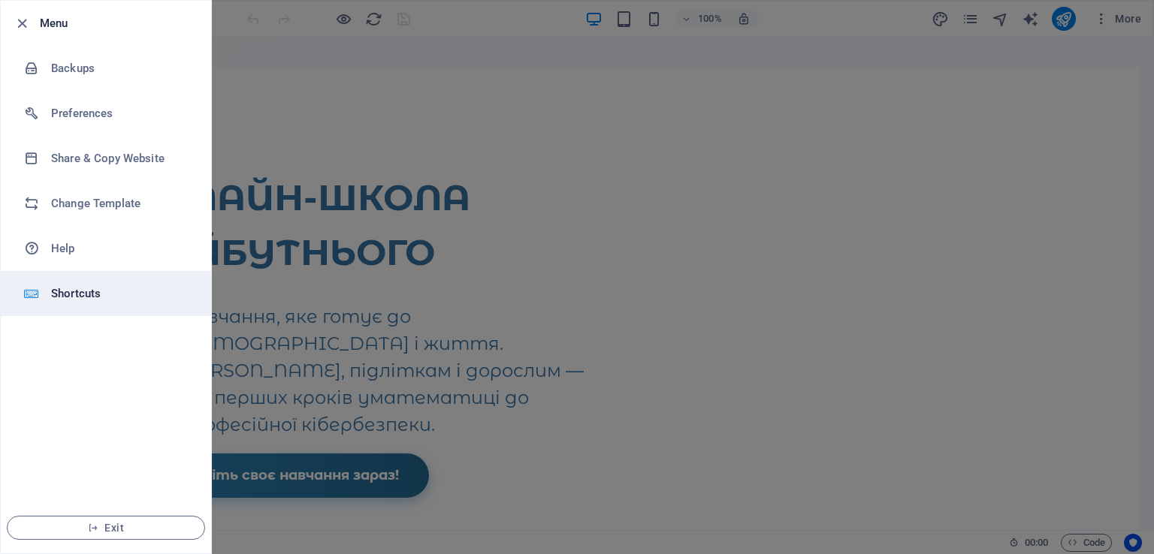
click at [115, 292] on h6 "Shortcuts" at bounding box center [120, 294] width 139 height 18
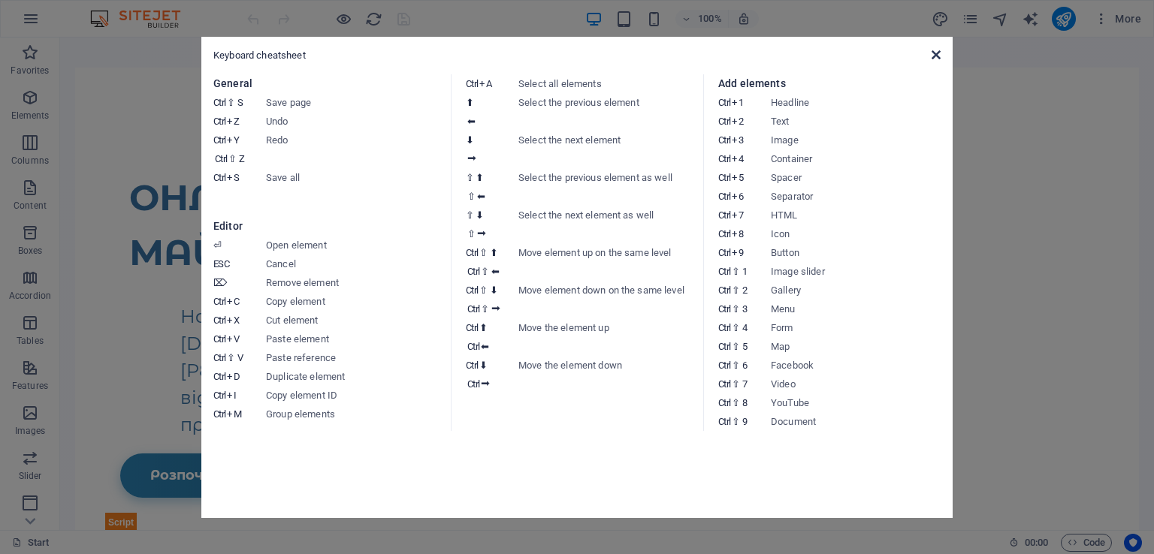
click at [937, 58] on icon at bounding box center [935, 55] width 9 height 12
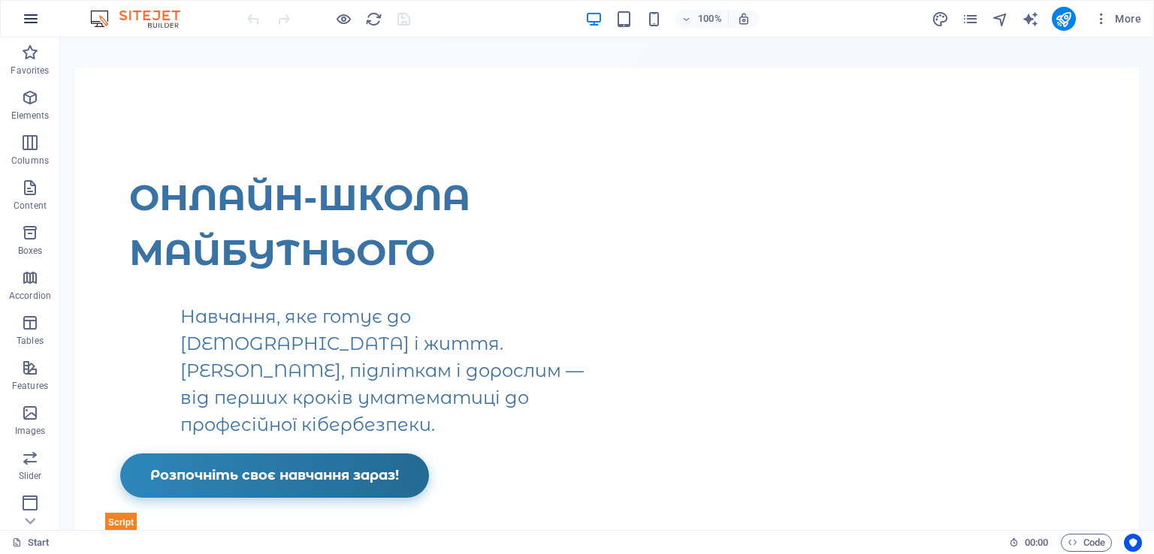
click at [23, 19] on icon "button" at bounding box center [31, 19] width 18 height 18
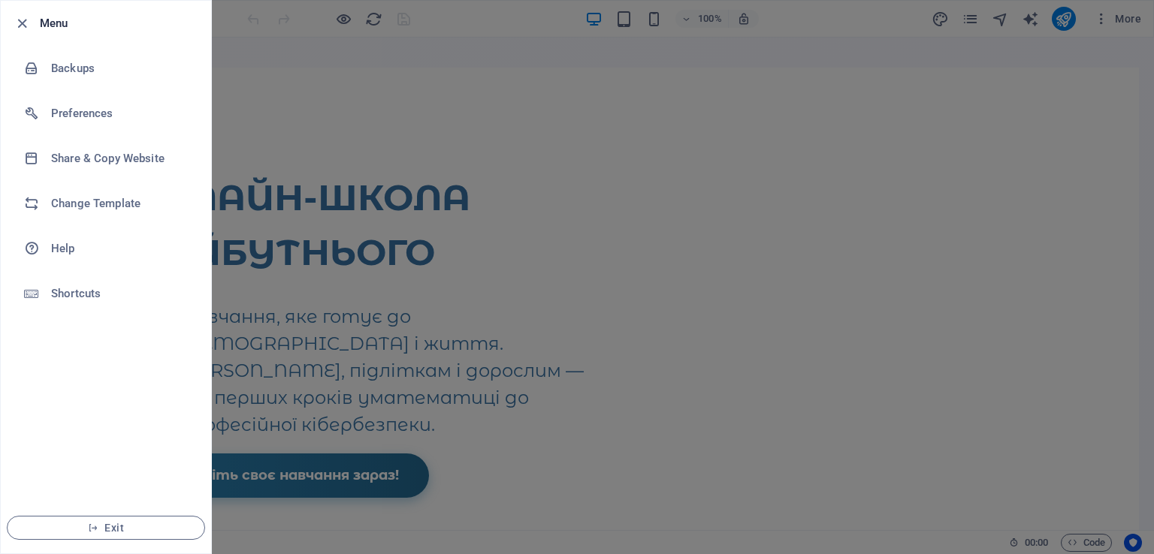
click at [727, 65] on div at bounding box center [577, 277] width 1154 height 554
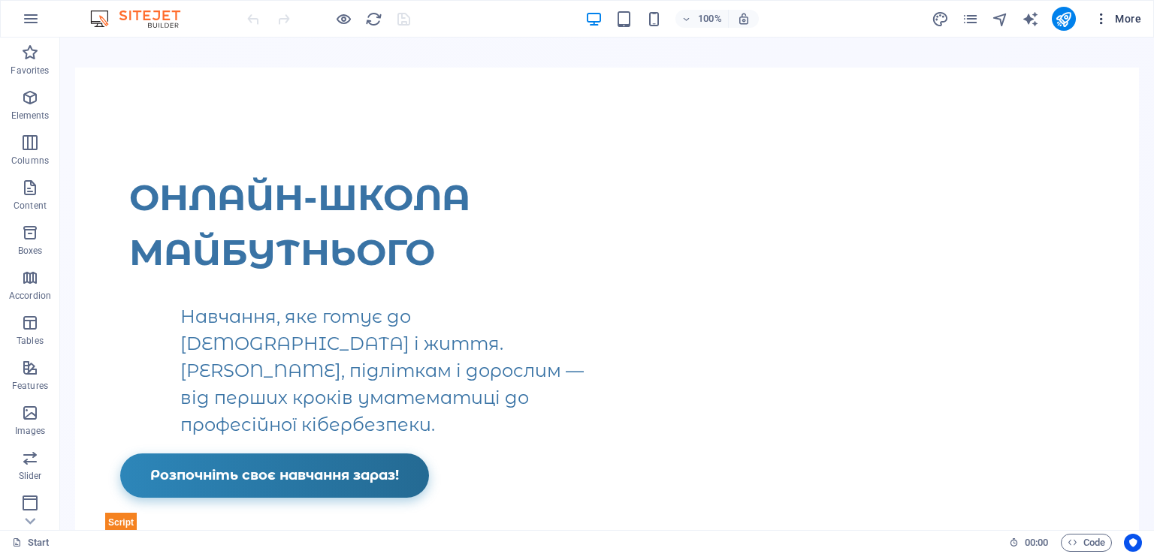
click at [1099, 22] on icon "button" at bounding box center [1100, 18] width 15 height 15
click at [1102, 22] on icon "button" at bounding box center [1100, 18] width 15 height 15
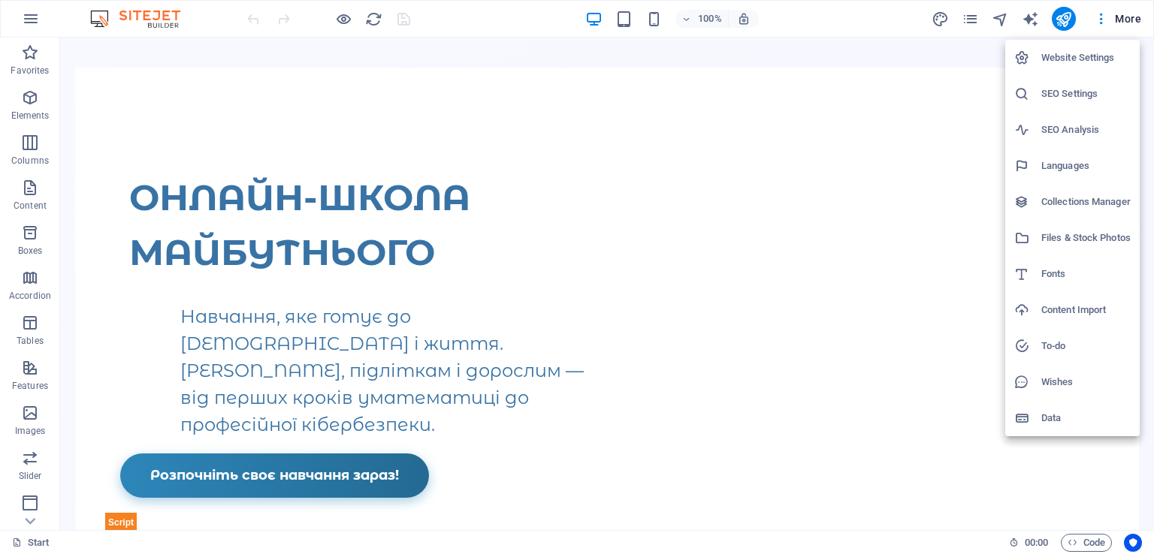
click at [1049, 239] on h6 "Files & Stock Photos" at bounding box center [1085, 238] width 89 height 18
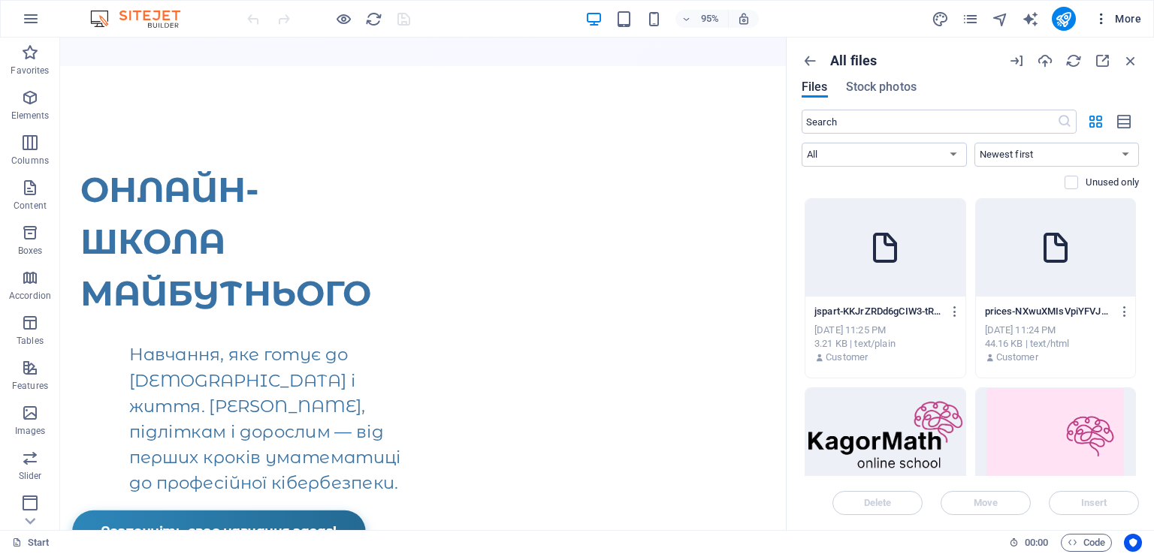
click at [1091, 14] on button "More" at bounding box center [1116, 19] width 59 height 24
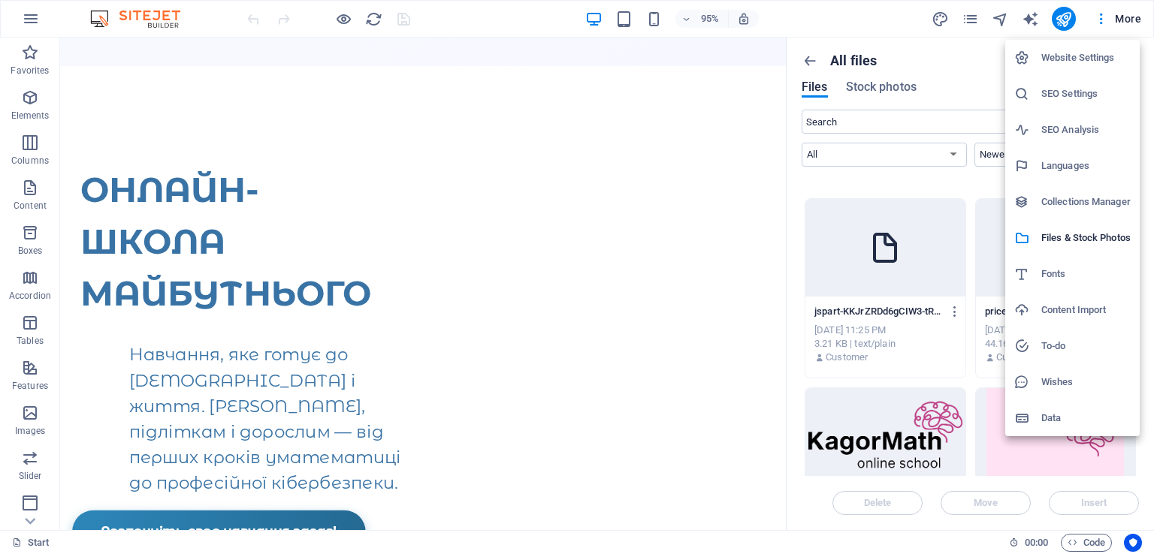
click at [1027, 418] on icon at bounding box center [1021, 418] width 15 height 15
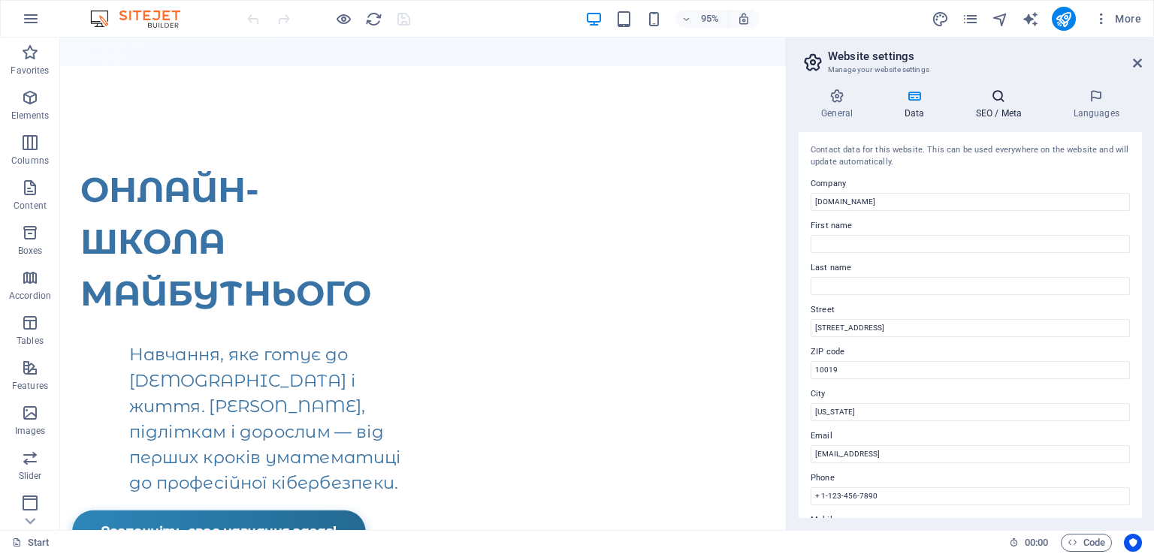
click at [1000, 107] on h4 "SEO / Meta" at bounding box center [1001, 105] width 98 height 32
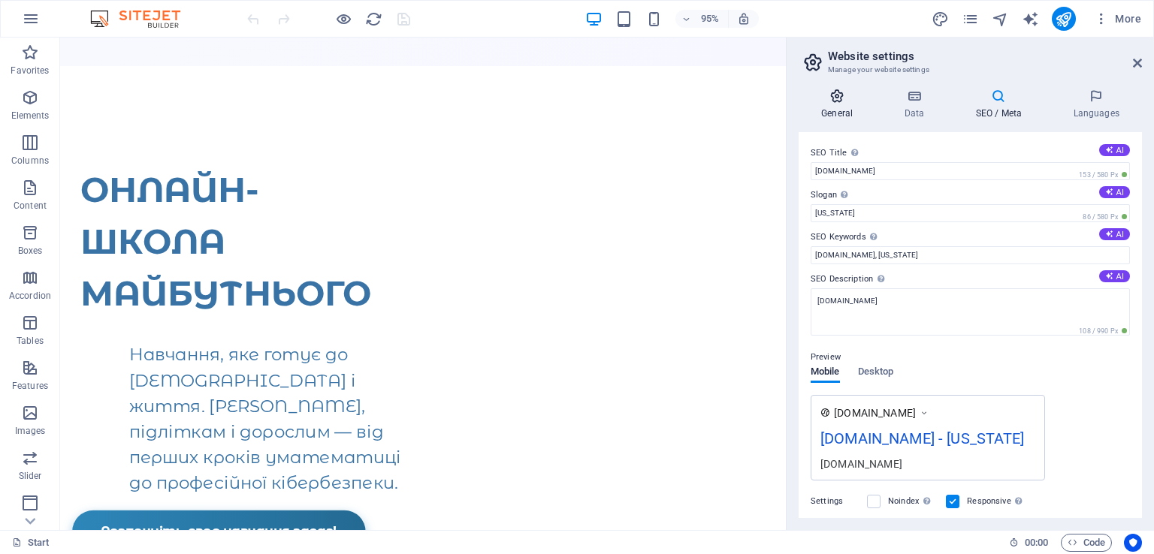
click at [847, 112] on h4 "General" at bounding box center [839, 105] width 83 height 32
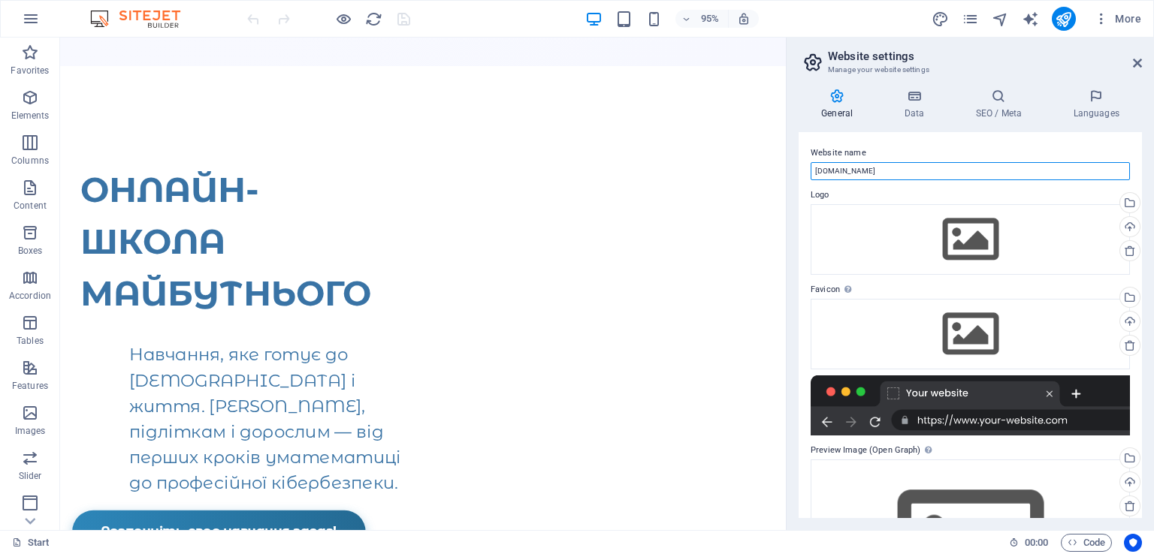
click at [875, 170] on input "[DOMAIN_NAME]" at bounding box center [969, 171] width 319 height 18
click at [105, 18] on img at bounding box center [142, 19] width 113 height 18
click at [23, 10] on icon "button" at bounding box center [31, 19] width 18 height 18
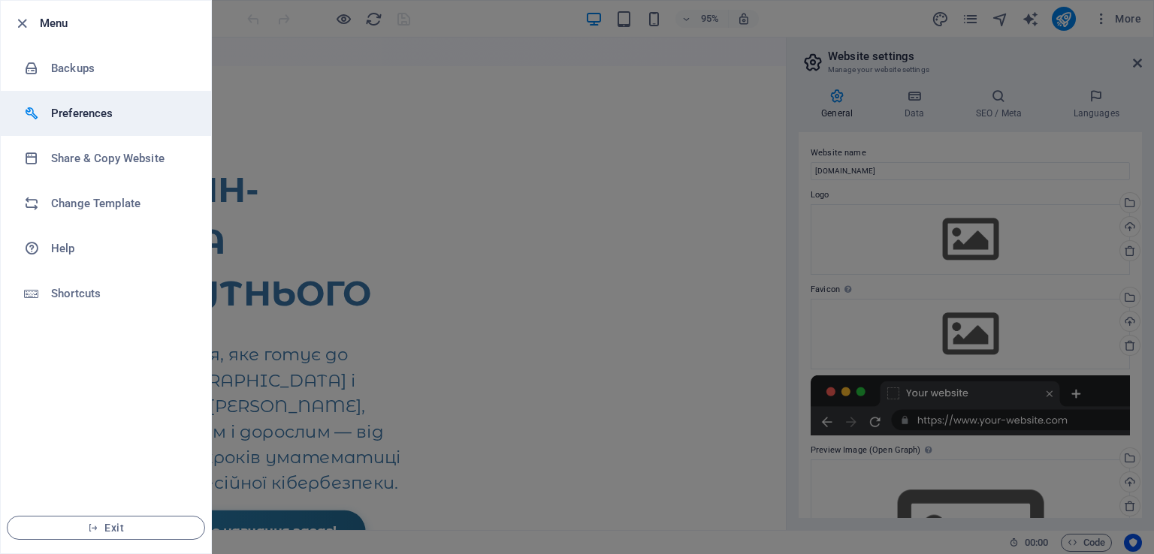
click at [46, 97] on li "Preferences" at bounding box center [106, 113] width 210 height 45
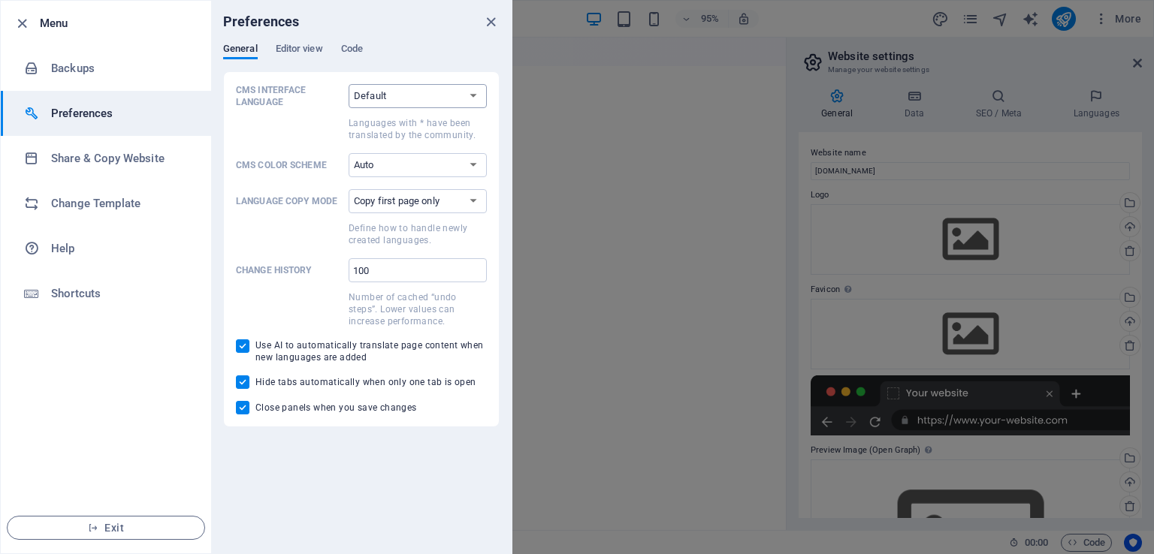
click at [358, 95] on select "Default Deutsch English Español Suomi* Français Magyar Italiano Nederlands Pols…" at bounding box center [417, 96] width 138 height 24
select select "ru"
click at [348, 84] on select "Default Deutsch English Español Suomi* Français Magyar Italiano Nederlands Pols…" at bounding box center [417, 96] width 138 height 24
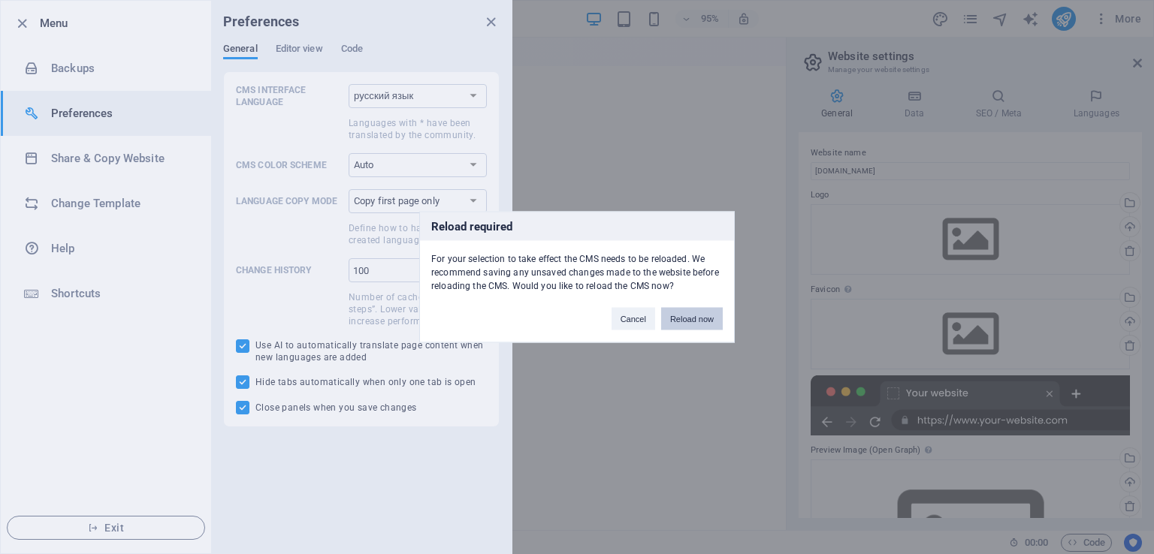
click at [670, 315] on button "Reload now" at bounding box center [692, 319] width 62 height 23
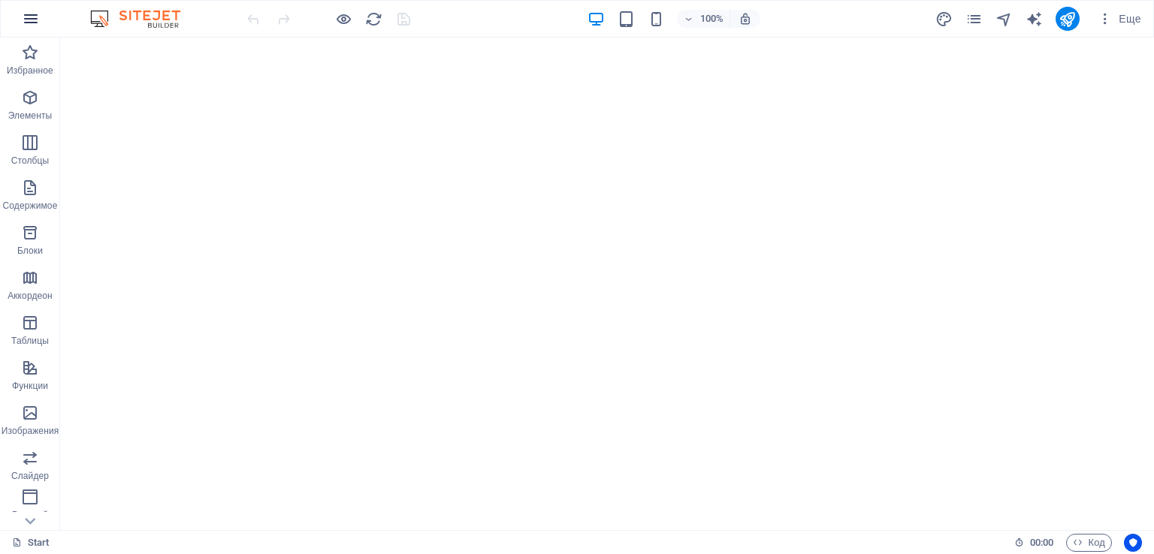
click at [28, 13] on icon "button" at bounding box center [31, 19] width 18 height 18
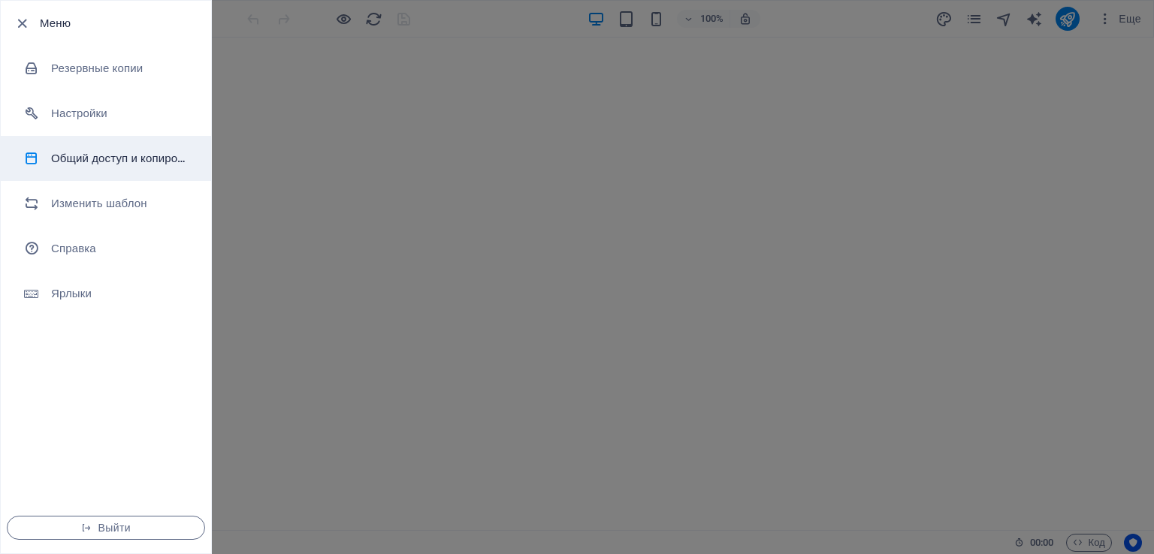
click at [48, 152] on div at bounding box center [37, 158] width 27 height 15
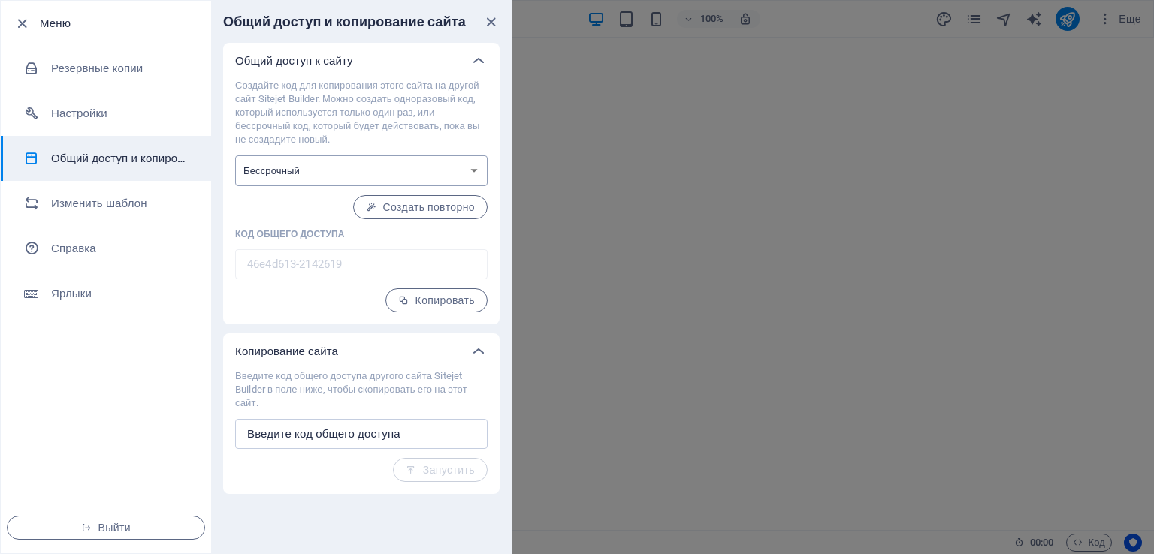
click at [300, 162] on select "Одноразовый Бессрочный" at bounding box center [361, 170] width 252 height 31
select select "onetime"
click at [235, 155] on select "Одноразовый Бессрочный" at bounding box center [361, 170] width 252 height 31
click at [419, 207] on icon "button" at bounding box center [421, 207] width 11 height 11
type input "55029497-2142619"
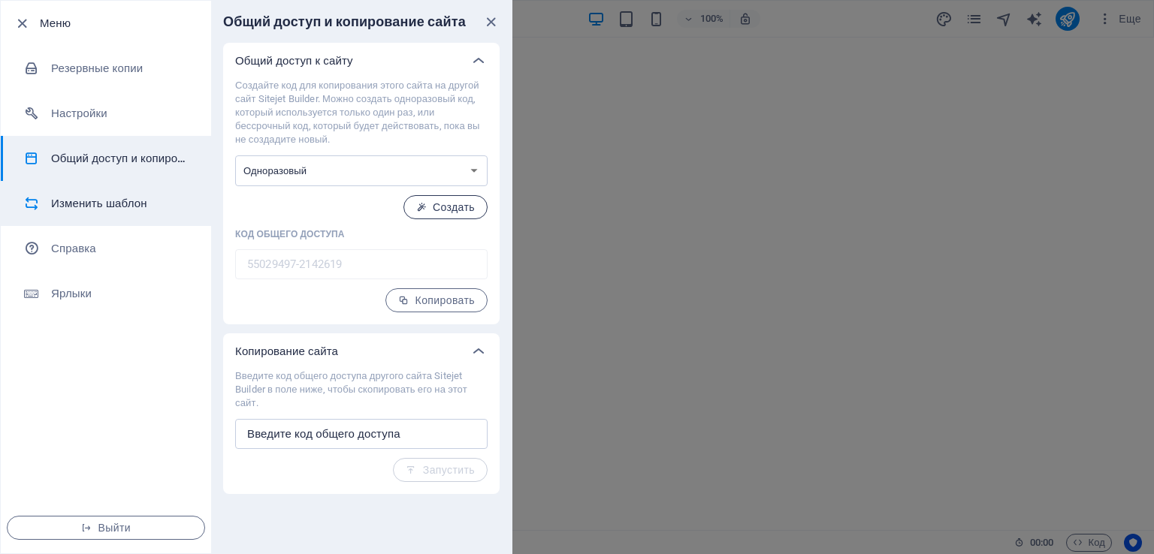
click at [149, 211] on h6 "Изменить шаблон" at bounding box center [120, 204] width 139 height 18
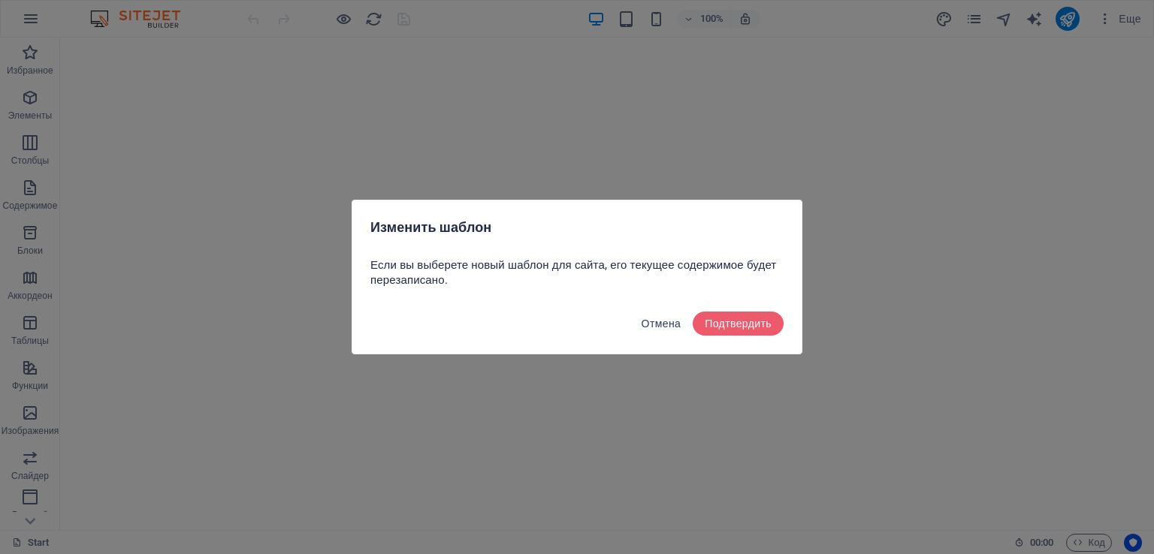
click at [647, 324] on span "Отмена" at bounding box center [661, 324] width 40 height 12
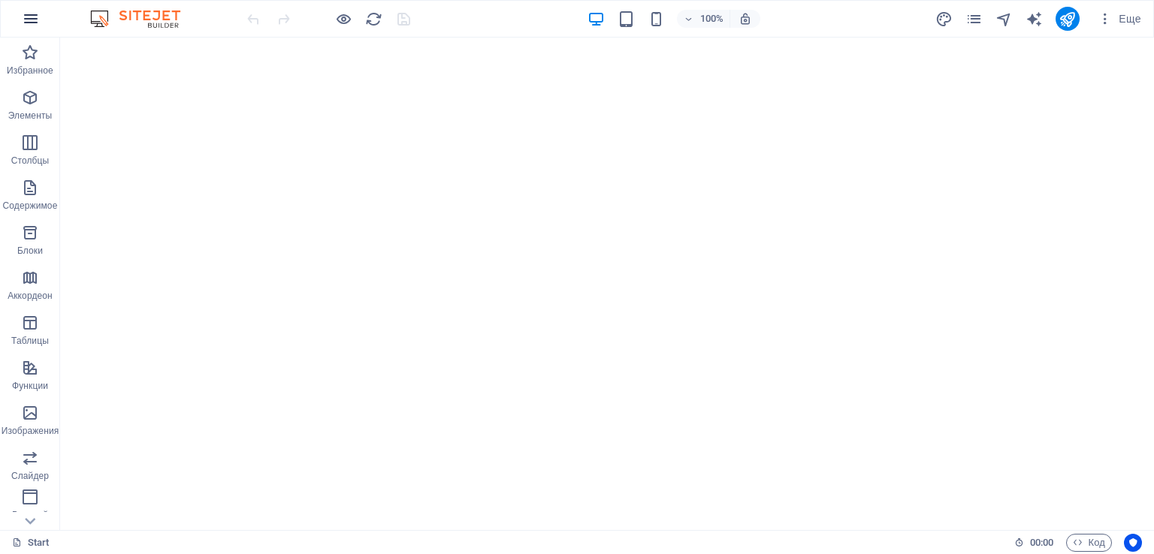
click at [38, 26] on icon "button" at bounding box center [31, 19] width 18 height 18
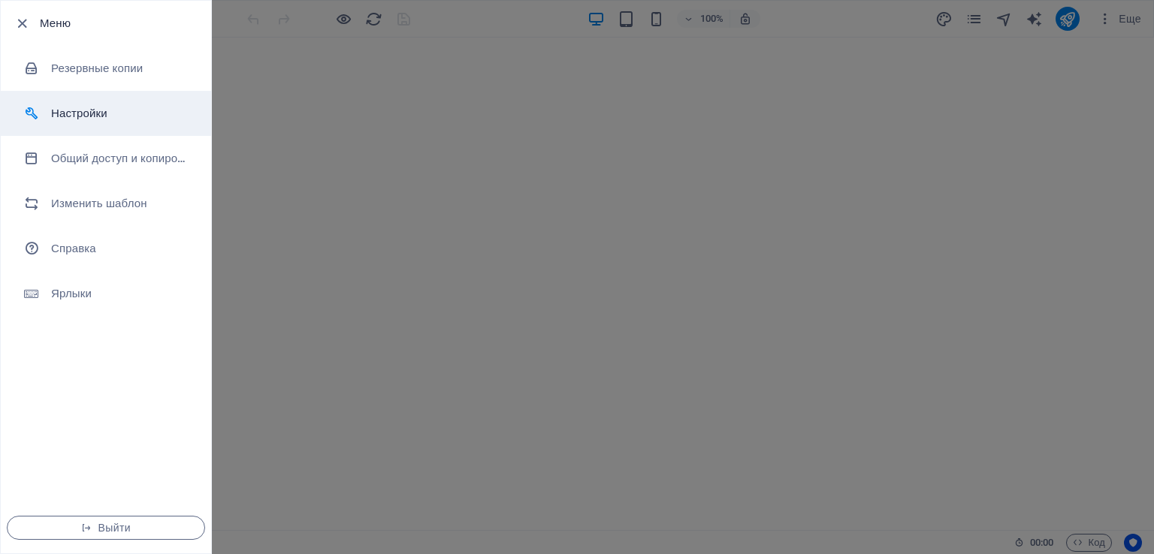
click at [91, 120] on h6 "Настройки" at bounding box center [120, 113] width 139 height 18
select select "ru"
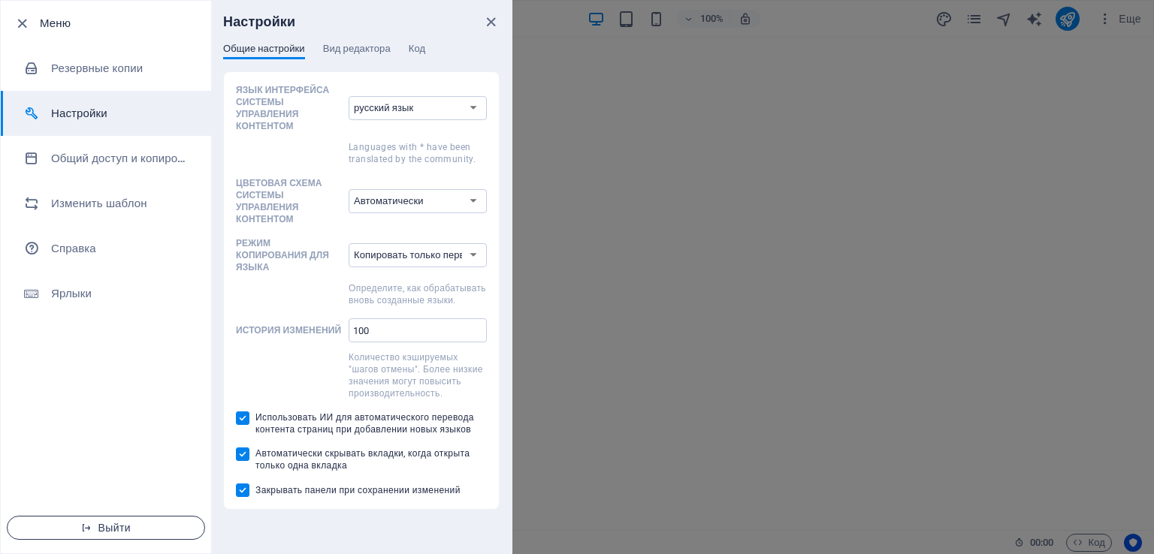
click at [104, 516] on button "Выйти" at bounding box center [106, 528] width 198 height 24
